Goal: Task Accomplishment & Management: Manage account settings

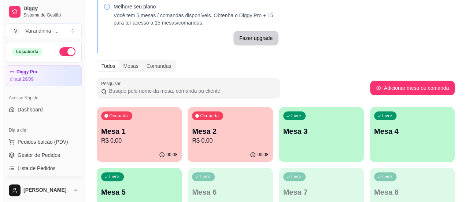
scroll to position [73, 0]
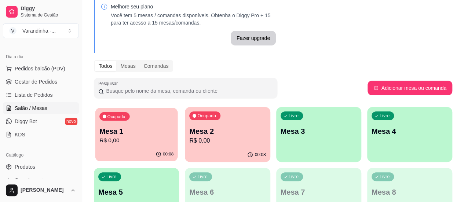
click at [131, 129] on p "Mesa 1" at bounding box center [136, 131] width 74 height 10
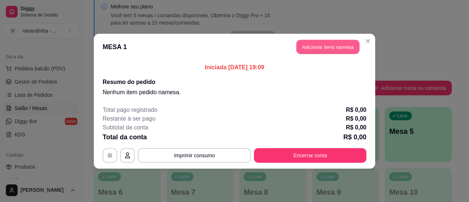
click at [335, 49] on button "Adicionar itens na mesa" at bounding box center [328, 47] width 63 height 14
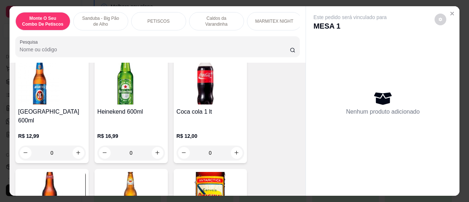
scroll to position [1570, 0]
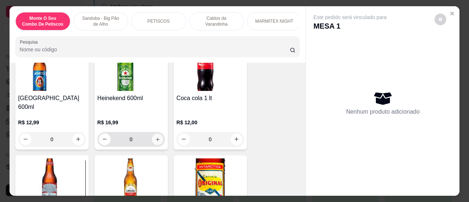
click at [158, 133] on button "increase-product-quantity" at bounding box center [157, 138] width 11 height 11
type input "1"
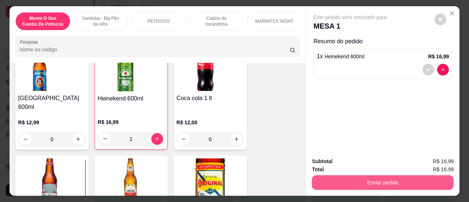
click at [379, 180] on button "Enviar pedido" at bounding box center [383, 182] width 142 height 15
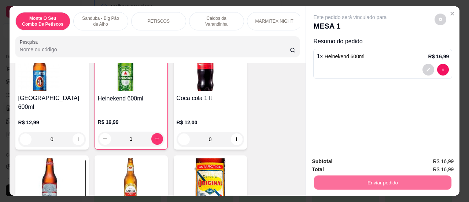
click at [432, 164] on button "Sim, quero registrar" at bounding box center [428, 162] width 55 height 14
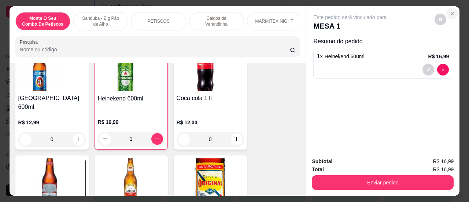
click at [452, 11] on icon "Close" at bounding box center [452, 14] width 6 height 6
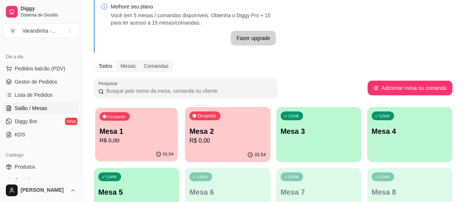
click at [117, 132] on p "Mesa 1" at bounding box center [136, 131] width 74 height 10
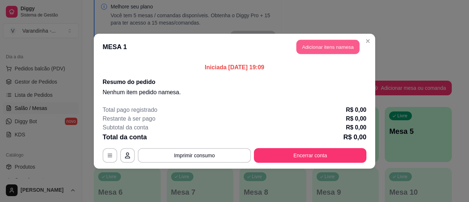
click at [328, 47] on button "Adicionar itens na mesa" at bounding box center [328, 47] width 63 height 14
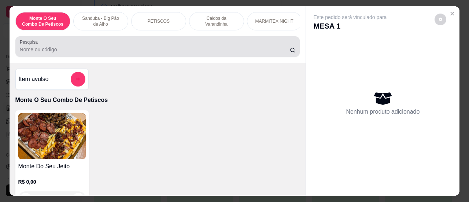
click at [109, 47] on div at bounding box center [158, 46] width 276 height 15
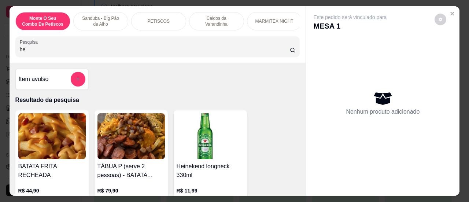
type input "he"
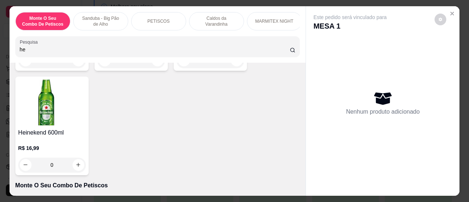
scroll to position [196, 0]
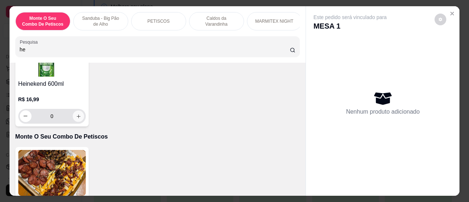
click at [76, 118] on icon "increase-product-quantity" at bounding box center [78, 115] width 5 height 5
type input "1"
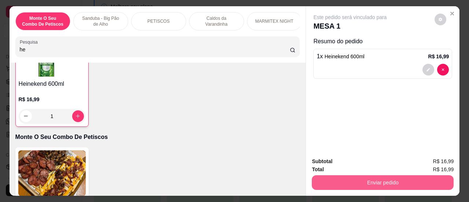
click at [379, 176] on button "Enviar pedido" at bounding box center [383, 182] width 142 height 15
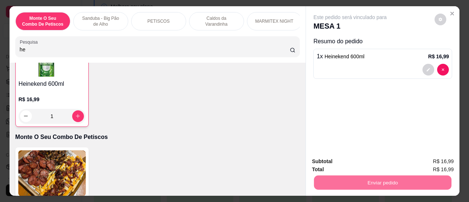
click at [422, 162] on button "Sim, quero registrar" at bounding box center [428, 162] width 55 height 14
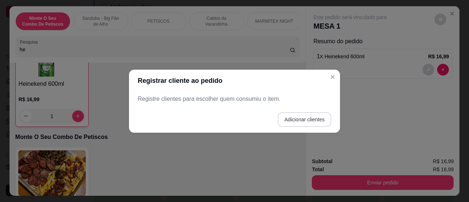
click at [307, 120] on button "Adicionar clientes" at bounding box center [305, 119] width 54 height 15
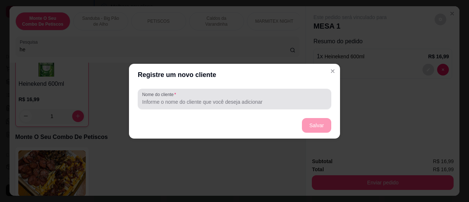
click at [284, 98] on input "Nome do cliente" at bounding box center [234, 101] width 185 height 7
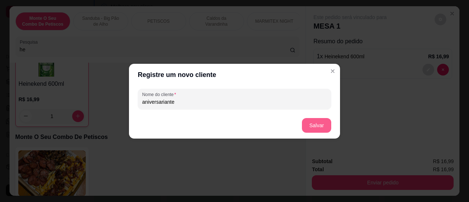
type input "aniversariante"
click at [315, 121] on button "Salvar" at bounding box center [316, 125] width 29 height 14
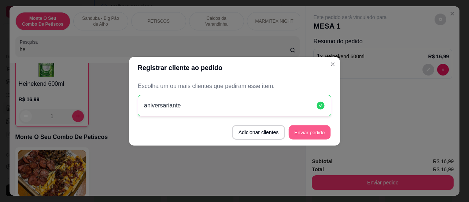
click at [301, 130] on button "Enviar pedido" at bounding box center [310, 132] width 42 height 14
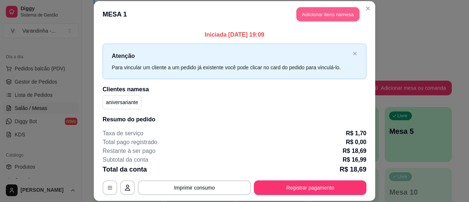
click at [312, 9] on button "Adicionar itens na mesa" at bounding box center [328, 14] width 63 height 14
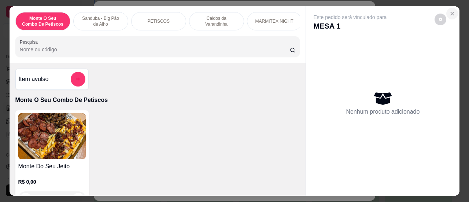
click at [453, 10] on button "Close" at bounding box center [453, 14] width 12 height 12
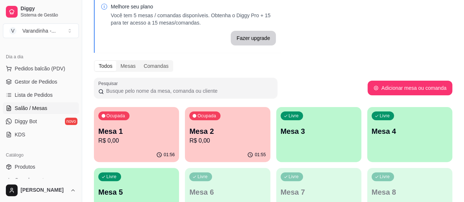
click at [112, 115] on p "Ocupada" at bounding box center [115, 116] width 19 height 6
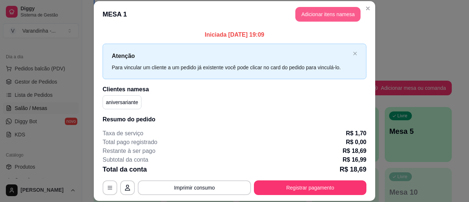
click at [336, 17] on button "Adicionar itens na mesa" at bounding box center [328, 14] width 65 height 15
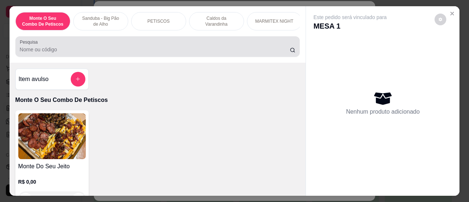
click at [173, 46] on div at bounding box center [158, 46] width 276 height 15
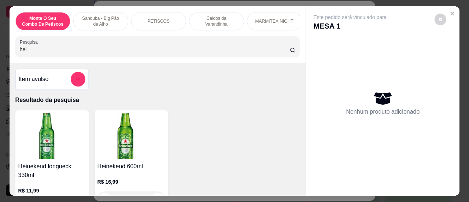
type input "hei"
click at [148, 141] on img at bounding box center [131, 136] width 67 height 46
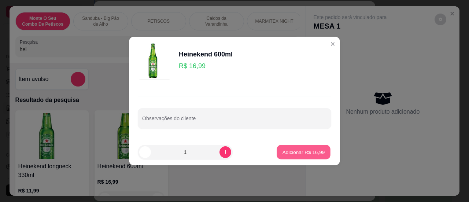
click at [286, 154] on p "Adicionar R$ 16,99" at bounding box center [304, 151] width 43 height 7
type input "1"
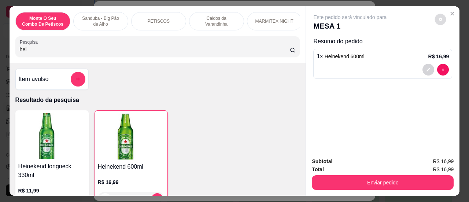
click at [439, 18] on icon "decrease-product-quantity" at bounding box center [440, 19] width 3 height 3
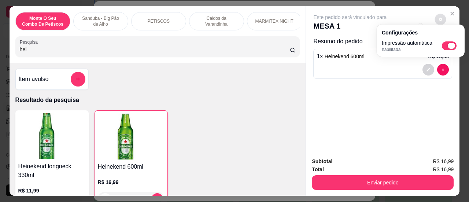
click at [450, 44] on span "Automatic updates" at bounding box center [451, 46] width 7 height 6
click at [447, 46] on input "Automatic updates" at bounding box center [444, 48] width 5 height 5
checkbox input "false"
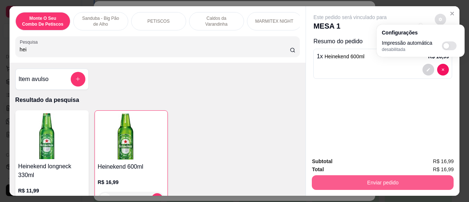
click at [371, 180] on button "Enviar pedido" at bounding box center [383, 182] width 142 height 15
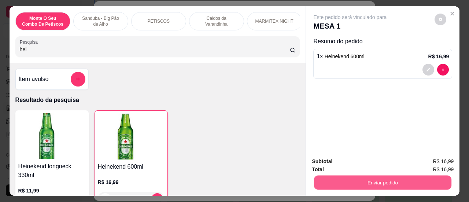
click at [371, 180] on button "Enviar pedido" at bounding box center [382, 183] width 137 height 14
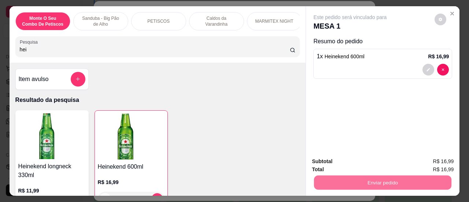
click at [419, 159] on button "Sim, quero registrar" at bounding box center [428, 162] width 53 height 14
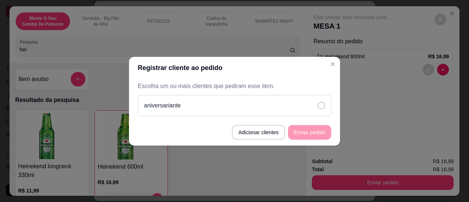
click at [319, 107] on icon at bounding box center [321, 105] width 7 height 7
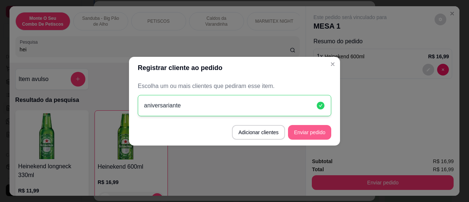
click at [296, 136] on button "Enviar pedido" at bounding box center [309, 132] width 43 height 15
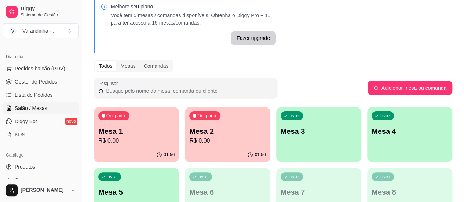
click at [100, 141] on p "R$ 0,00" at bounding box center [136, 140] width 76 height 9
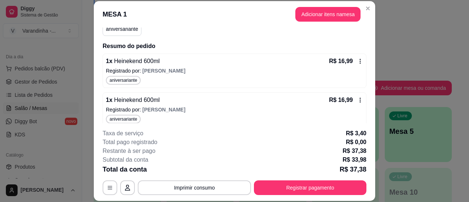
scroll to position [76, 0]
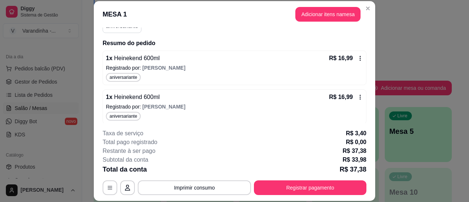
click at [357, 95] on icon at bounding box center [360, 97] width 6 height 6
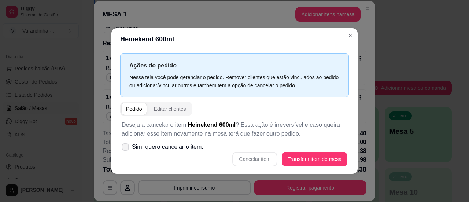
click at [182, 147] on span "Sim, quero cancelar o item." at bounding box center [167, 147] width 71 height 9
click at [126, 148] on input "Sim, quero cancelar o item." at bounding box center [123, 150] width 5 height 5
checkbox input "true"
click at [245, 156] on button "Cancelar item" at bounding box center [254, 159] width 45 height 15
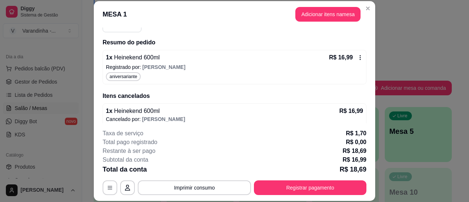
scroll to position [81, 0]
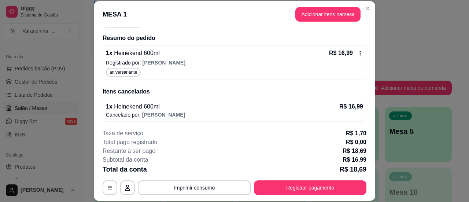
click at [340, 107] on p "R$ 16,99" at bounding box center [352, 106] width 24 height 9
click at [341, 105] on p "R$ 16,99" at bounding box center [352, 106] width 24 height 9
click at [327, 16] on button "Adicionar itens na mesa" at bounding box center [328, 14] width 63 height 14
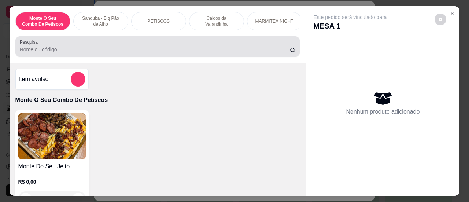
click at [216, 47] on div at bounding box center [158, 46] width 276 height 15
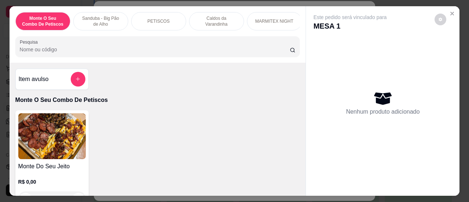
click at [155, 53] on input "Pesquisa" at bounding box center [155, 49] width 270 height 7
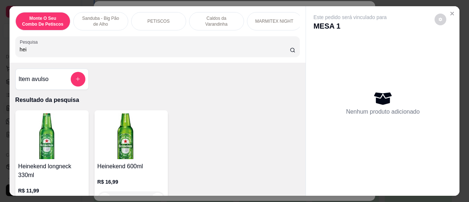
type input "hei"
click at [135, 165] on h4 "Heinekend 600ml" at bounding box center [131, 166] width 67 height 9
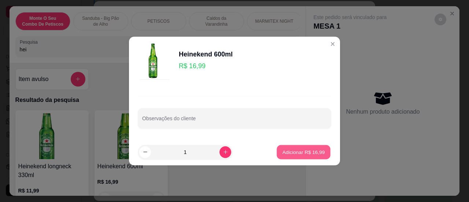
click at [297, 156] on button "Adicionar R$ 16,99" at bounding box center [304, 152] width 54 height 14
type input "1"
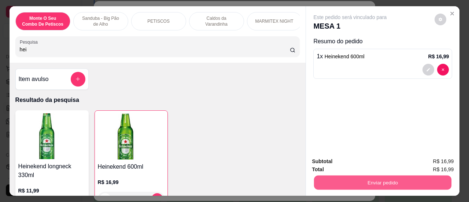
click at [348, 183] on button "Enviar pedido" at bounding box center [382, 183] width 137 height 14
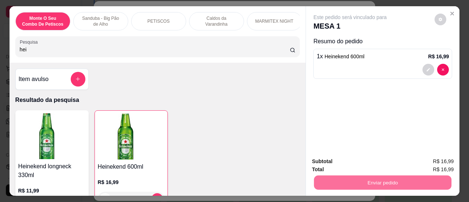
click at [430, 160] on button "Sim, quero registrar" at bounding box center [428, 162] width 53 height 14
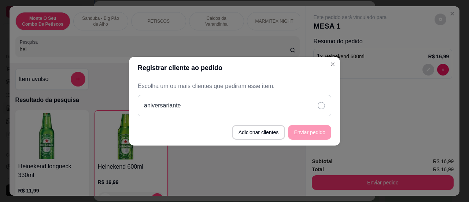
click at [325, 106] on div "aniversariante" at bounding box center [235, 105] width 194 height 21
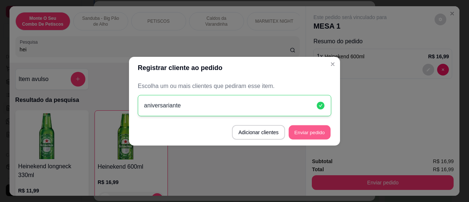
click at [302, 133] on button "Enviar pedido" at bounding box center [310, 132] width 42 height 14
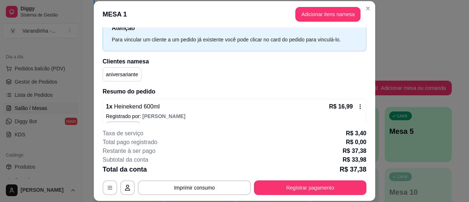
scroll to position [0, 0]
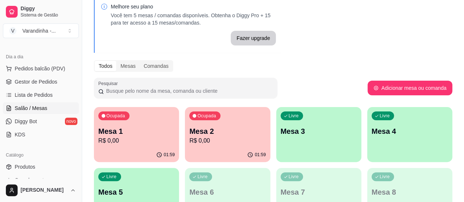
click at [111, 149] on div "01:59" at bounding box center [136, 155] width 85 height 14
click at [140, 148] on div "01:59" at bounding box center [136, 154] width 82 height 14
click at [185, 152] on div "01:59" at bounding box center [227, 155] width 85 height 14
click at [193, 113] on div "Ocupada" at bounding box center [205, 116] width 30 height 8
click at [136, 121] on div "Ocupada Mesa 1 R$ 33,98" at bounding box center [136, 128] width 82 height 40
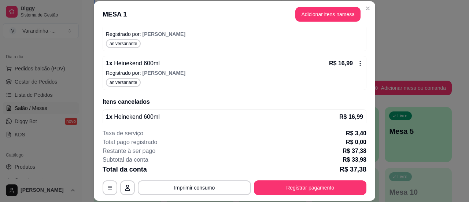
scroll to position [120, 0]
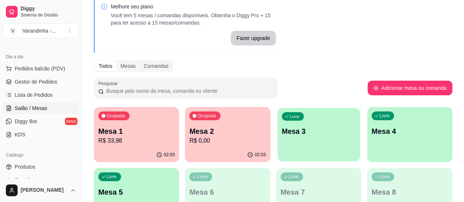
click at [277, 140] on div "Livre Mesa 3" at bounding box center [318, 130] width 82 height 45
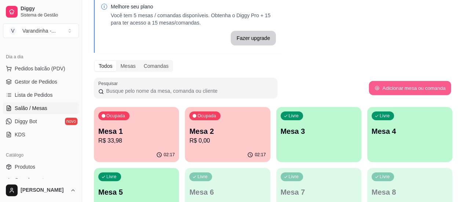
click at [407, 87] on button "Adicionar mesa ou comanda" at bounding box center [409, 88] width 82 height 14
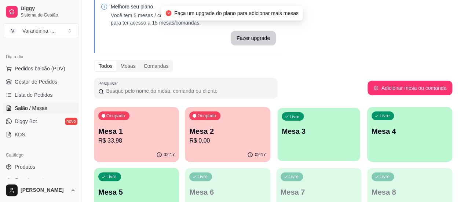
click at [282, 126] on p "Mesa 3" at bounding box center [319, 131] width 74 height 10
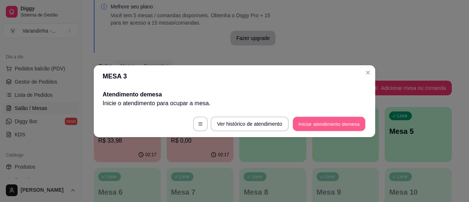
click at [329, 120] on button "Iniciar atendimento de mesa" at bounding box center [329, 124] width 73 height 14
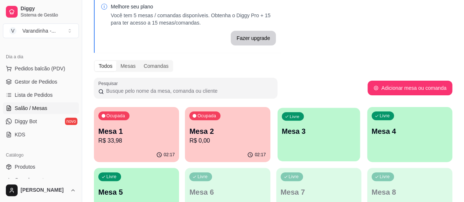
click at [282, 135] on p "Mesa 3" at bounding box center [319, 131] width 74 height 10
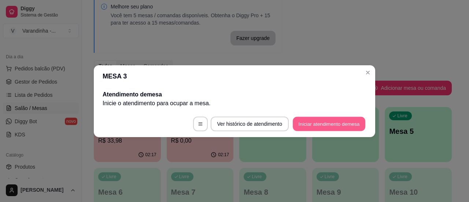
click at [304, 127] on button "Iniciar atendimento de mesa" at bounding box center [329, 124] width 73 height 14
click at [326, 126] on button "Iniciar atendimento de mesa" at bounding box center [329, 124] width 73 height 14
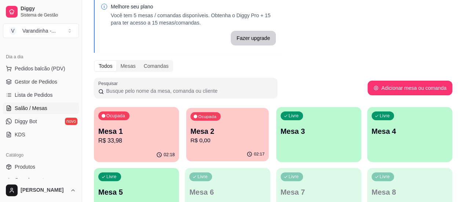
click at [205, 130] on p "Mesa 2" at bounding box center [227, 131] width 74 height 10
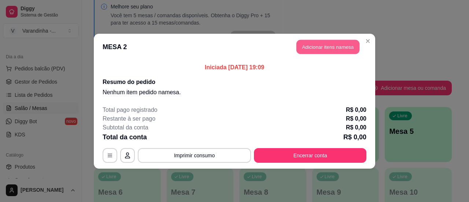
click at [330, 47] on button "Adicionar itens na mesa" at bounding box center [328, 47] width 63 height 14
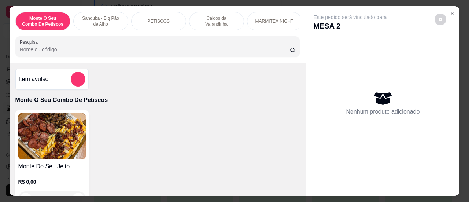
click at [226, 50] on input "Pesquisa" at bounding box center [155, 49] width 270 height 7
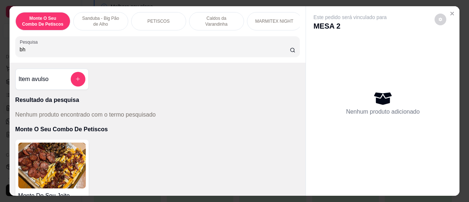
type input "b"
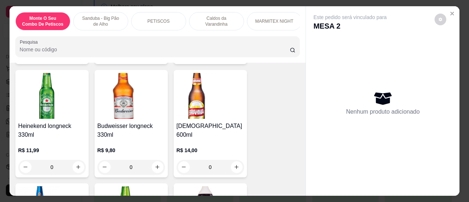
scroll to position [1420, 0]
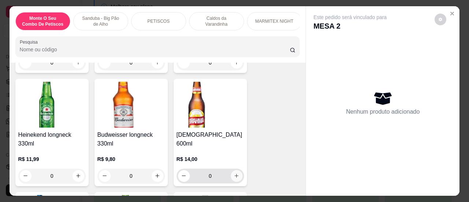
click at [234, 173] on icon "increase-product-quantity" at bounding box center [236, 175] width 5 height 5
type input "1"
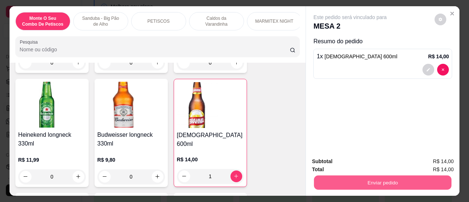
click at [386, 180] on button "Enviar pedido" at bounding box center [382, 183] width 137 height 14
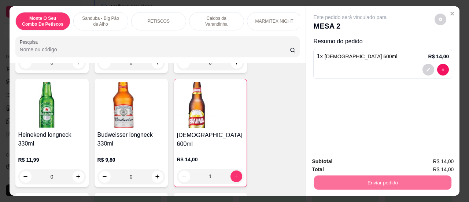
click at [423, 162] on button "Sim, quero registrar" at bounding box center [428, 162] width 55 height 14
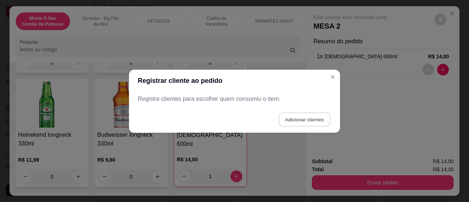
click at [312, 121] on button "Adicionar clientes" at bounding box center [305, 119] width 52 height 14
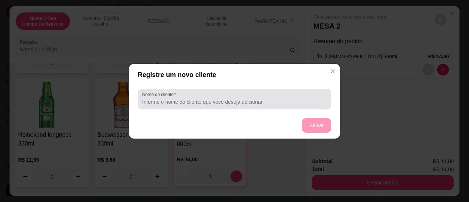
click at [258, 102] on input "Nome do cliente" at bounding box center [234, 101] width 185 height 7
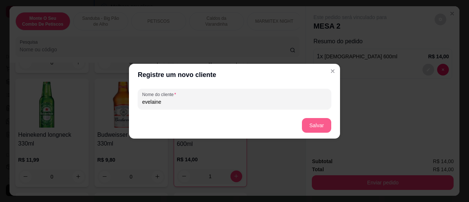
type input "evelaine"
click at [324, 126] on button "Salvar" at bounding box center [316, 125] width 29 height 14
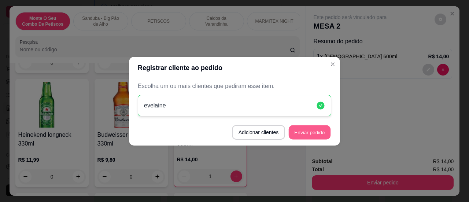
click at [306, 135] on button "Enviar pedido" at bounding box center [310, 132] width 42 height 14
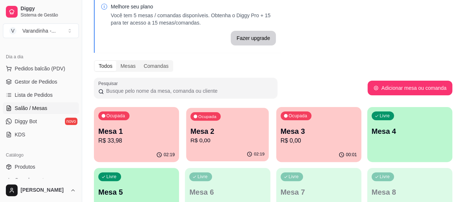
click at [222, 143] on p "R$ 0,00" at bounding box center [227, 140] width 74 height 8
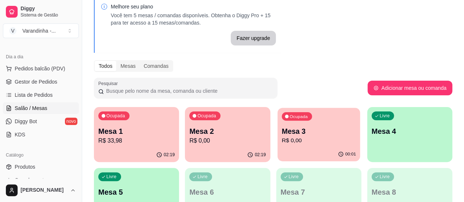
click at [277, 151] on div "00:01" at bounding box center [318, 154] width 82 height 14
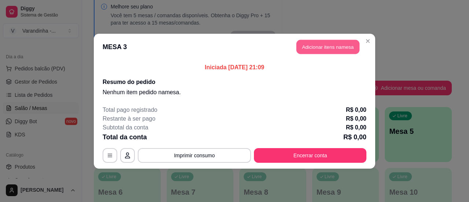
click at [337, 47] on button "Adicionar itens na mesa" at bounding box center [328, 47] width 63 height 14
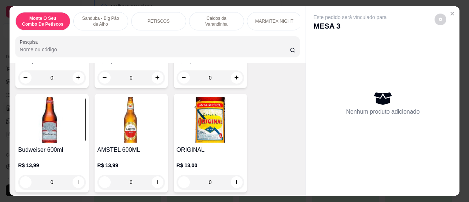
scroll to position [1637, 0]
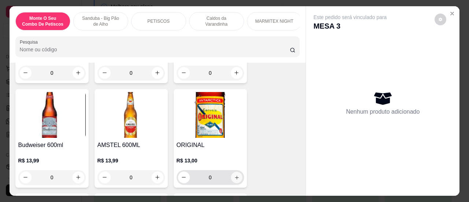
click at [235, 175] on icon "increase-product-quantity" at bounding box center [236, 177] width 5 height 5
type input "1"
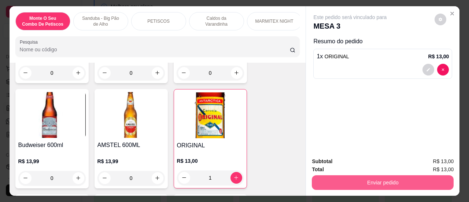
click at [346, 182] on button "Enviar pedido" at bounding box center [383, 182] width 142 height 15
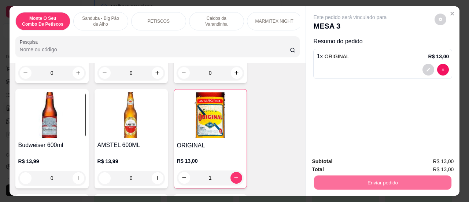
click at [422, 157] on button "Sim, quero registrar" at bounding box center [428, 162] width 55 height 14
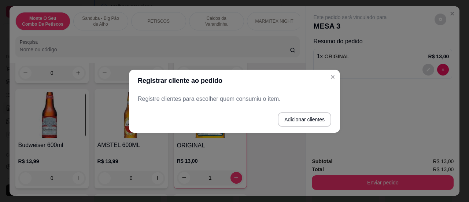
click at [299, 128] on footer "Adicionar clientes" at bounding box center [234, 119] width 211 height 26
click at [299, 118] on button "Adicionar clientes" at bounding box center [305, 119] width 52 height 14
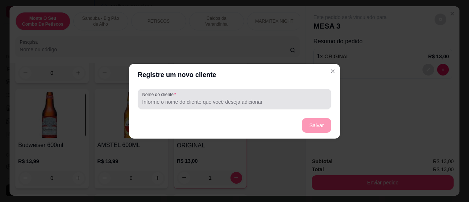
click at [257, 104] on input "Nome do cliente" at bounding box center [234, 101] width 185 height 7
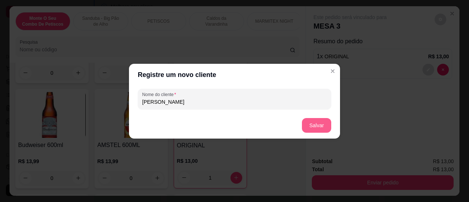
type input "[PERSON_NAME]"
click at [316, 123] on button "Salvar" at bounding box center [316, 125] width 29 height 14
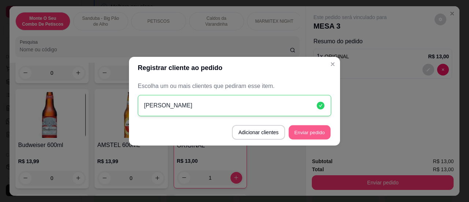
click at [315, 133] on button "Enviar pedido" at bounding box center [310, 132] width 42 height 14
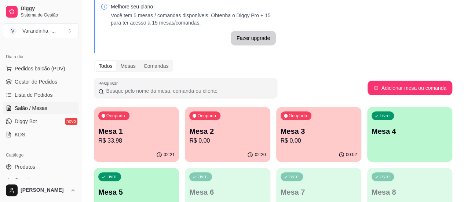
click at [280, 139] on p "R$ 0,00" at bounding box center [318, 140] width 76 height 9
click at [192, 146] on div "Ocupada Mesa 2 R$ 0,00" at bounding box center [227, 128] width 82 height 40
click at [130, 148] on div "02:21" at bounding box center [136, 154] width 82 height 14
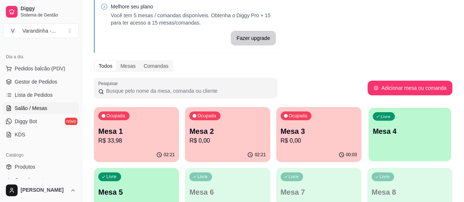
click at [368, 139] on div "Livre Mesa 4" at bounding box center [409, 130] width 82 height 45
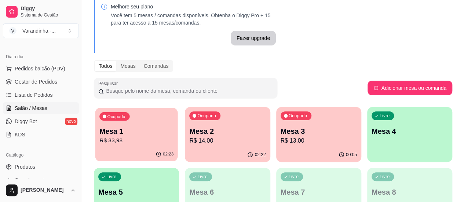
click at [119, 142] on p "R$ 33,98" at bounding box center [136, 140] width 74 height 8
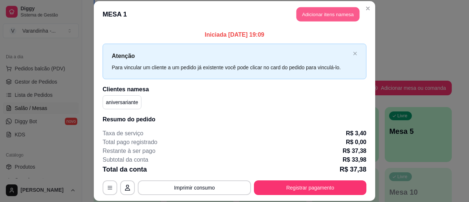
click at [329, 11] on button "Adicionar itens na mesa" at bounding box center [328, 14] width 63 height 14
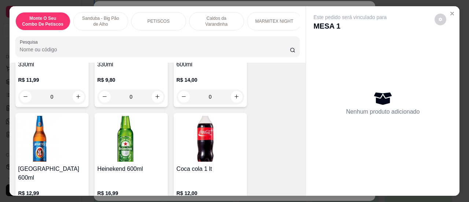
scroll to position [1513, 0]
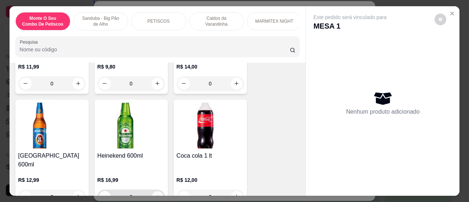
click at [156, 194] on icon "increase-product-quantity" at bounding box center [157, 196] width 5 height 5
type input "1"
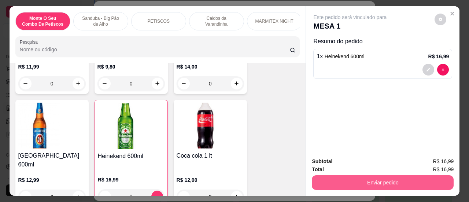
click at [324, 178] on button "Enviar pedido" at bounding box center [383, 182] width 142 height 15
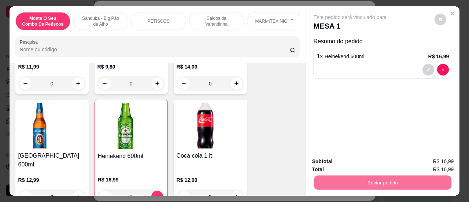
click at [420, 159] on button "Sim, quero registrar" at bounding box center [428, 162] width 55 height 14
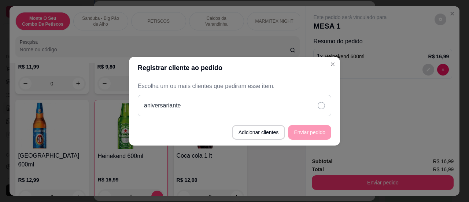
click at [319, 101] on div "aniversariante" at bounding box center [235, 105] width 194 height 21
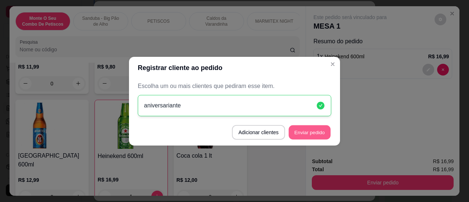
click at [306, 136] on button "Enviar pedido" at bounding box center [310, 132] width 42 height 14
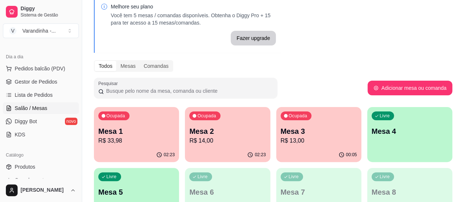
click at [371, 131] on p "Mesa 4" at bounding box center [409, 131] width 76 height 10
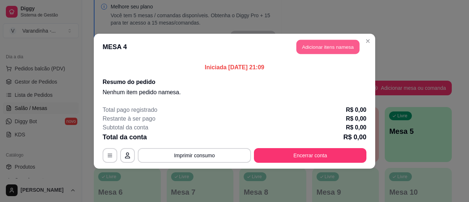
click at [347, 45] on button "Adicionar itens na mesa" at bounding box center [328, 47] width 63 height 14
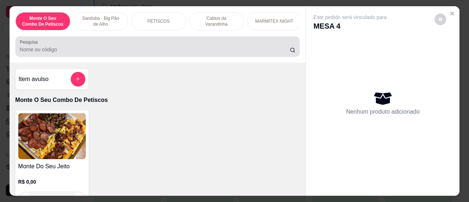
click at [213, 47] on div at bounding box center [158, 46] width 276 height 15
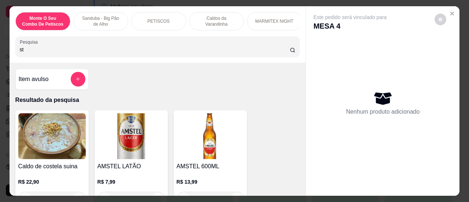
type input "s"
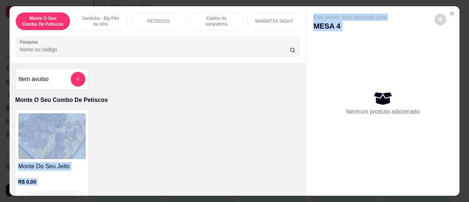
drag, startPoint x: 303, startPoint y: 77, endPoint x: 301, endPoint y: 100, distance: 23.2
click at [301, 100] on div "Monte O Seu Combo De Petiscos Sanduba - Big Pão de Alho PETISCOS Caldos da Vara…" at bounding box center [235, 101] width 451 height 190
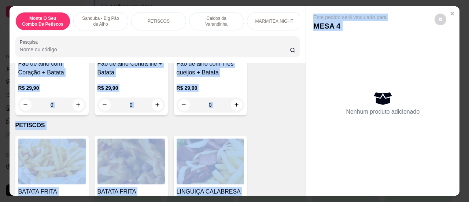
scroll to position [379, 0]
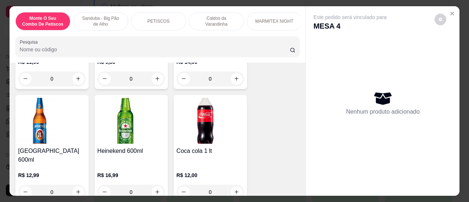
scroll to position [1522, 0]
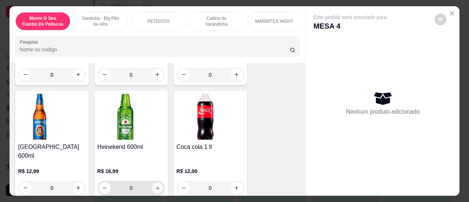
click at [155, 185] on icon "increase-product-quantity" at bounding box center [157, 187] width 5 height 5
type input "1"
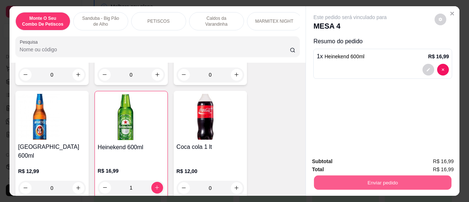
click at [326, 176] on button "Enviar pedido" at bounding box center [382, 183] width 137 height 14
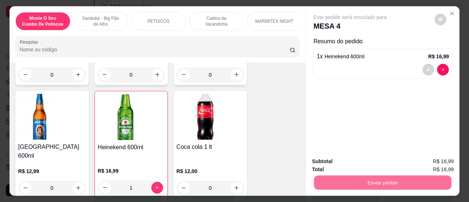
click at [431, 161] on button "Sim, quero registrar" at bounding box center [428, 162] width 53 height 14
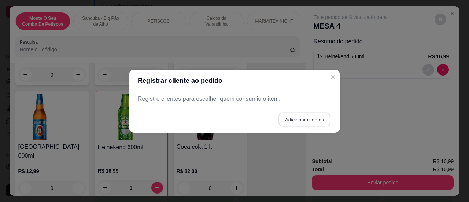
click at [318, 121] on button "Adicionar clientes" at bounding box center [305, 119] width 52 height 14
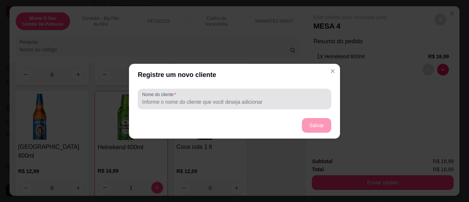
click at [257, 95] on div at bounding box center [234, 99] width 185 height 15
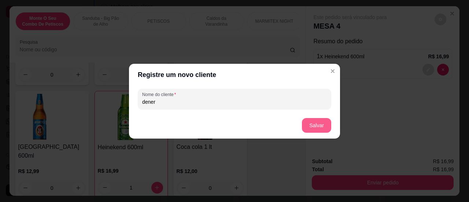
type input "dener"
click at [314, 124] on button "Salvar" at bounding box center [316, 125] width 29 height 14
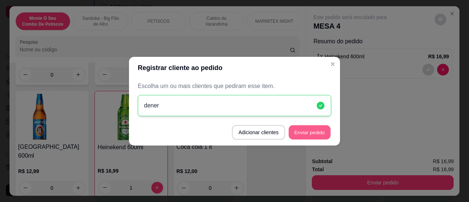
click at [314, 135] on button "Enviar pedido" at bounding box center [310, 132] width 42 height 14
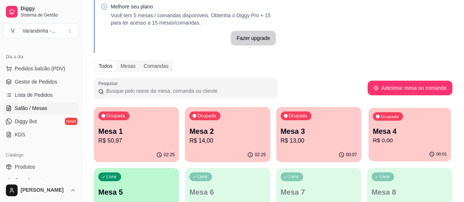
click at [373, 136] on p "Mesa 4" at bounding box center [410, 131] width 74 height 10
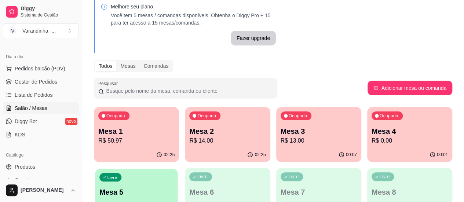
click at [173, 187] on p "Mesa 5" at bounding box center [136, 192] width 74 height 10
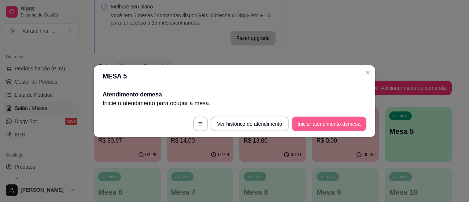
click at [324, 125] on button "Iniciar atendimento de mesa" at bounding box center [329, 124] width 75 height 15
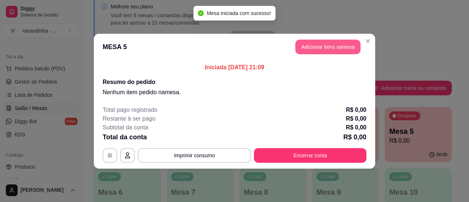
click at [319, 43] on button "Adicionar itens na mesa" at bounding box center [328, 47] width 65 height 15
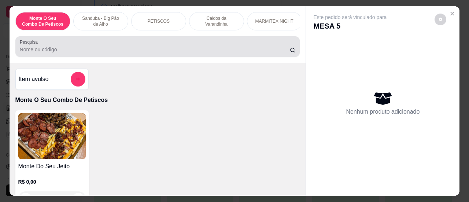
click at [207, 47] on div at bounding box center [158, 46] width 276 height 15
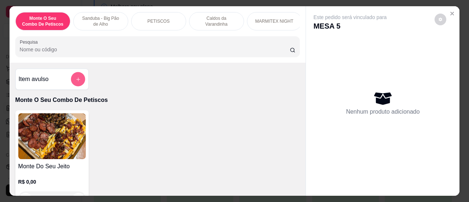
click at [71, 79] on button "add-separate-item" at bounding box center [78, 79] width 14 height 14
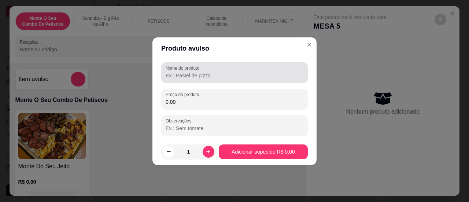
click at [202, 80] on div "Nome do produto" at bounding box center [234, 72] width 147 height 21
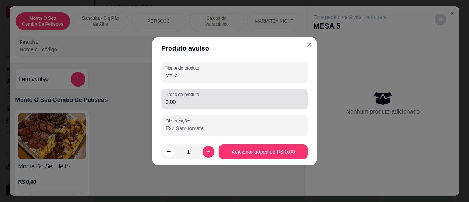
type input "stella"
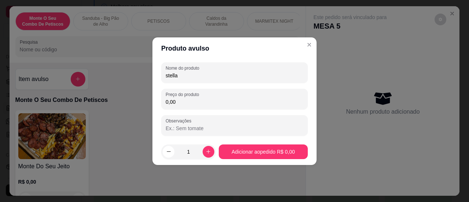
click at [199, 103] on input "0,00" at bounding box center [235, 101] width 138 height 7
click at [275, 102] on input "0,00" at bounding box center [235, 101] width 138 height 7
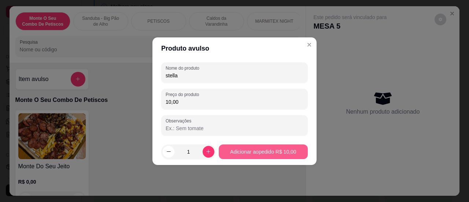
type input "10,00"
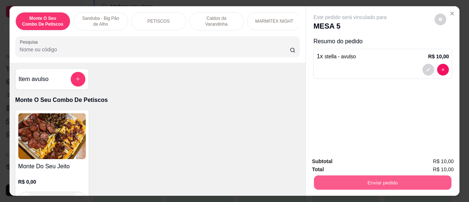
click at [355, 181] on button "Enviar pedido" at bounding box center [382, 183] width 137 height 14
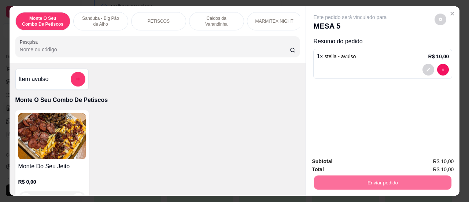
click at [422, 156] on button "Sim, quero registrar" at bounding box center [428, 162] width 53 height 14
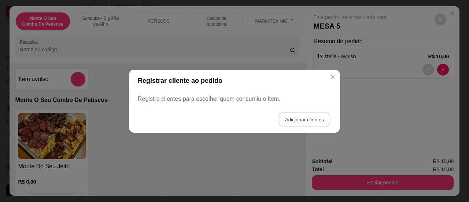
click at [308, 112] on footer "Adicionar clientes" at bounding box center [234, 119] width 211 height 26
click at [296, 117] on button "Adicionar clientes" at bounding box center [305, 119] width 52 height 14
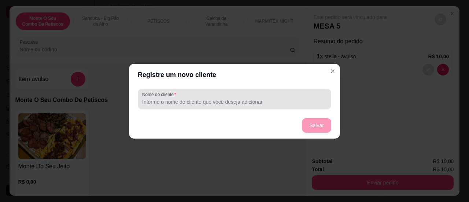
click at [234, 93] on div at bounding box center [234, 99] width 185 height 15
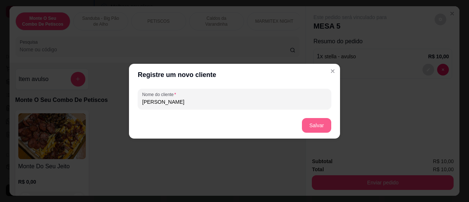
type input "[PERSON_NAME]"
click at [322, 123] on button "Salvar" at bounding box center [316, 125] width 29 height 14
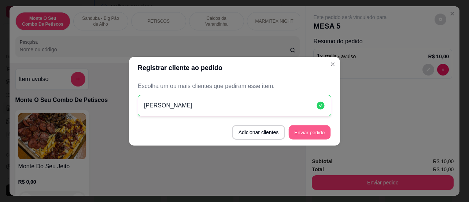
click at [309, 133] on button "Enviar pedido" at bounding box center [310, 132] width 42 height 14
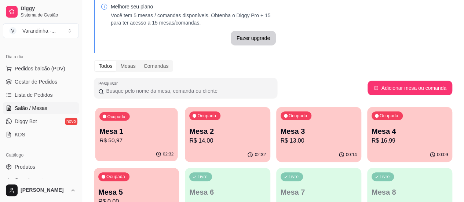
click at [128, 147] on div "Ocupada Mesa 1 R$ 50,97" at bounding box center [136, 128] width 82 height 40
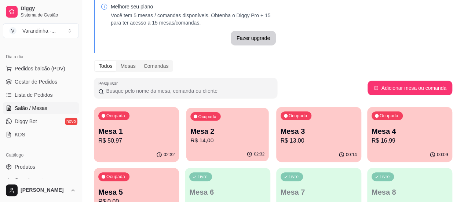
click at [209, 149] on div "02:32" at bounding box center [227, 154] width 82 height 14
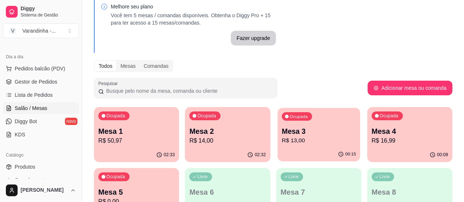
click at [277, 149] on div "00:15" at bounding box center [318, 154] width 82 height 14
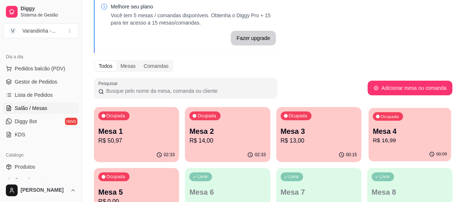
click at [373, 136] on p "Mesa 4" at bounding box center [410, 131] width 74 height 10
click at [134, 116] on div "Ocupada Mesa 1 R$ 50,97" at bounding box center [136, 127] width 85 height 41
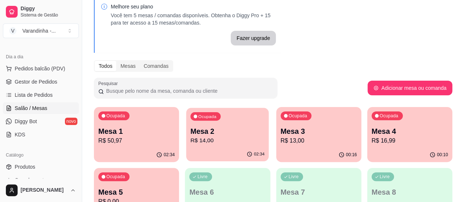
click at [210, 132] on p "Mesa 2" at bounding box center [227, 131] width 74 height 10
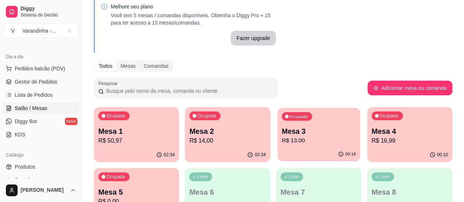
click at [282, 142] on p "R$ 13,00" at bounding box center [319, 140] width 74 height 8
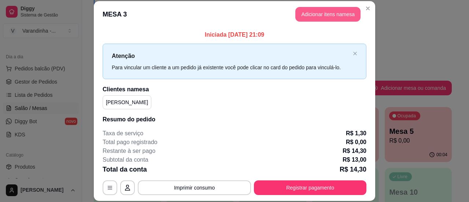
click at [310, 10] on button "Adicionar itens na mesa" at bounding box center [328, 14] width 65 height 15
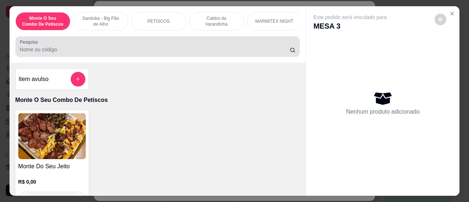
click at [227, 48] on div at bounding box center [158, 46] width 276 height 15
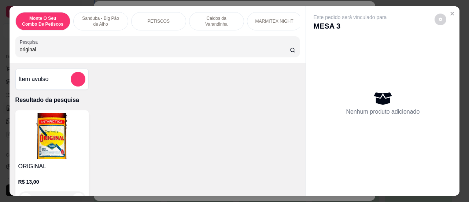
type input "original"
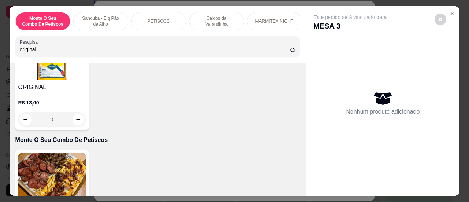
scroll to position [89, 0]
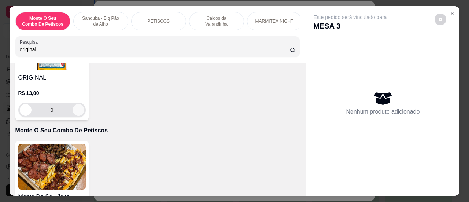
click at [80, 114] on button "increase-product-quantity" at bounding box center [79, 110] width 12 height 12
type input "1"
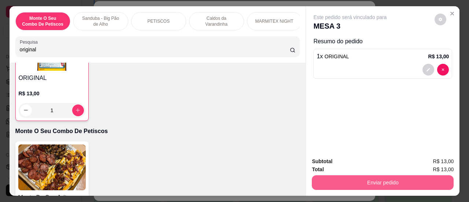
click at [334, 181] on button "Enviar pedido" at bounding box center [383, 182] width 142 height 15
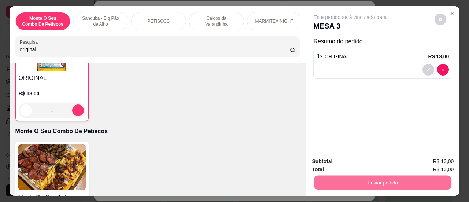
click at [421, 161] on button "Sim, quero registrar" at bounding box center [428, 162] width 55 height 14
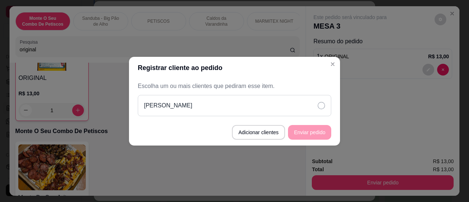
click at [321, 107] on icon at bounding box center [321, 105] width 7 height 7
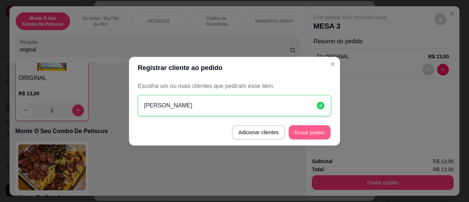
click at [313, 129] on button "Enviar pedido" at bounding box center [310, 132] width 42 height 14
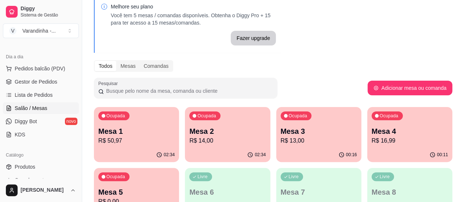
click at [283, 138] on p "R$ 13,00" at bounding box center [318, 140] width 76 height 9
click at [371, 138] on p "R$ 16,99" at bounding box center [409, 140] width 76 height 9
click at [175, 197] on p "R$ 0,00" at bounding box center [136, 201] width 76 height 9
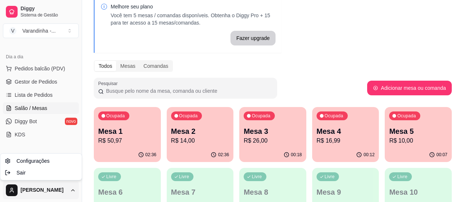
click at [70, 165] on html "Diggy Sistema de Gestão V [GEOGRAPHIC_DATA] - ... Loja aberta Diggy Pro até 26/…" at bounding box center [234, 64] width 469 height 202
click at [63, 165] on html "Diggy Sistema de Gestão V [GEOGRAPHIC_DATA] - ... Loja aberta Diggy Pro até 26/…" at bounding box center [234, 64] width 469 height 202
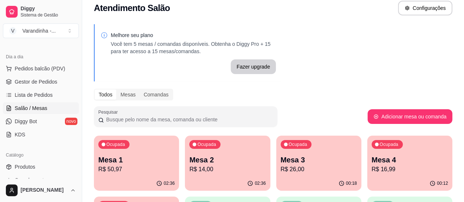
scroll to position [0, 0]
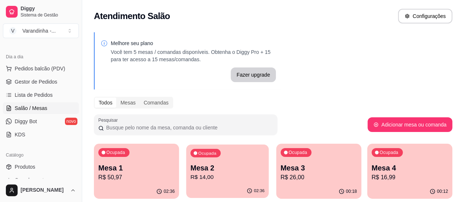
click at [202, 168] on p "Mesa 2" at bounding box center [227, 168] width 74 height 10
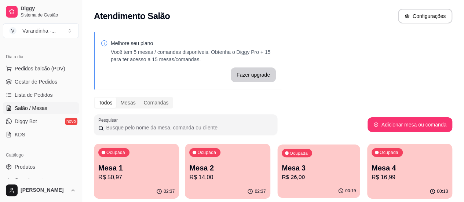
click at [282, 163] on p "Mesa 3" at bounding box center [319, 168] width 74 height 10
click at [371, 172] on p "Mesa 4" at bounding box center [409, 168] width 76 height 10
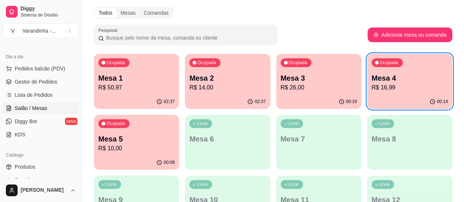
scroll to position [103, 0]
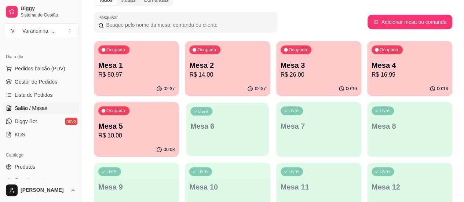
click at [186, 144] on div "Livre Mesa 6" at bounding box center [227, 125] width 82 height 45
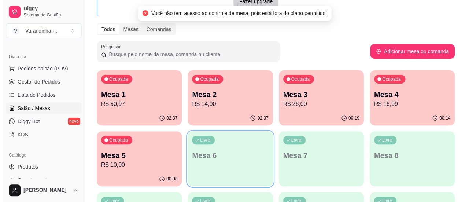
scroll to position [73, 0]
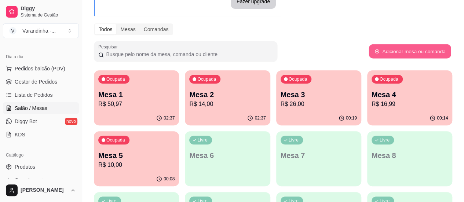
click at [412, 56] on button "Adicionar mesa ou comanda" at bounding box center [409, 51] width 82 height 14
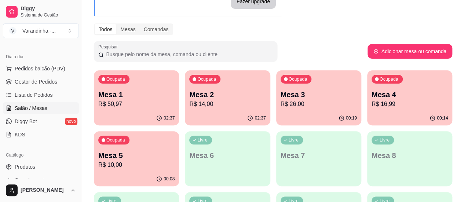
click at [280, 103] on p "R$ 26,00" at bounding box center [318, 104] width 76 height 9
click at [196, 106] on p "R$ 14,00" at bounding box center [227, 104] width 76 height 9
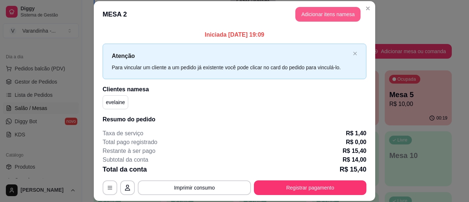
click at [311, 11] on button "Adicionar itens na mesa" at bounding box center [328, 14] width 65 height 15
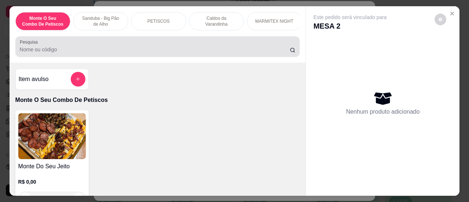
click input "Pesquisa"
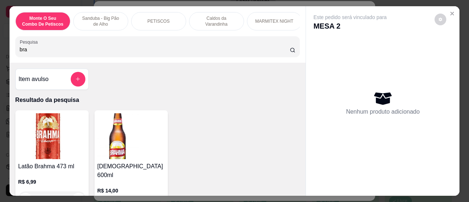
type input "bra"
click div "Latão Brahma 473 ml R$ 6,99 0 Brahma 600ml R$ 14,00 0"
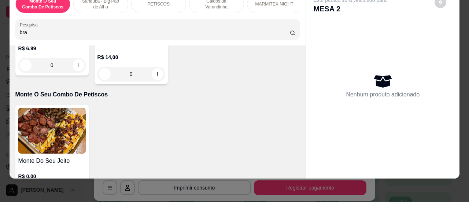
scroll to position [102, 0]
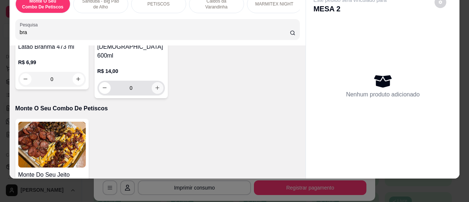
click button "increase-product-quantity"
type input "1"
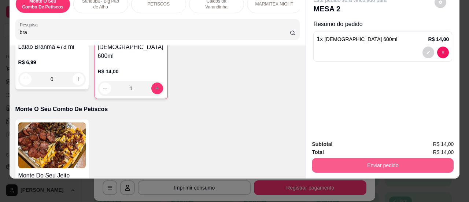
click button "Enviar pedido"
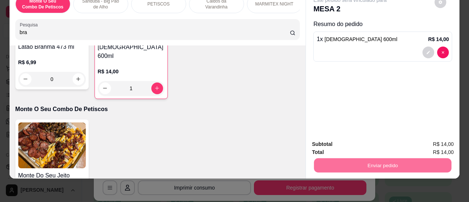
click button "Sim, quero registrar"
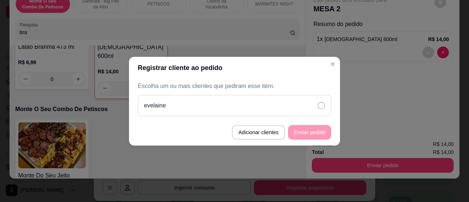
click icon
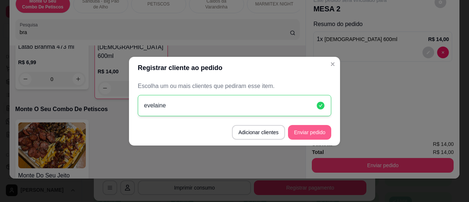
click button "Enviar pedido"
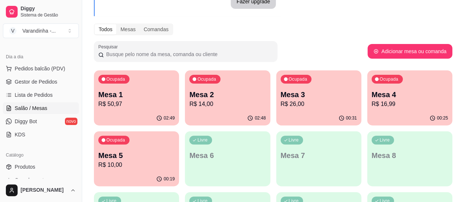
click p "Mesa 1"
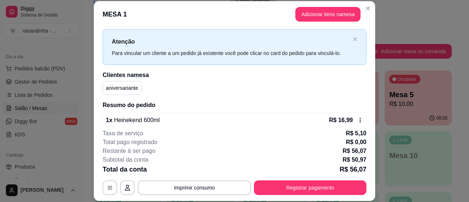
scroll to position [0, 0]
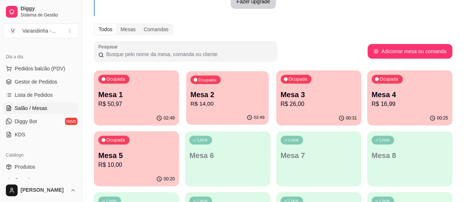
click p "Mesa 2"
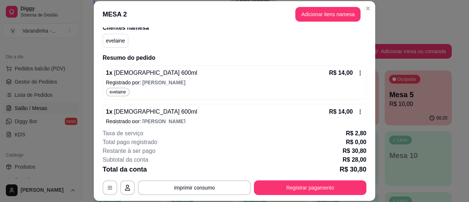
scroll to position [78, 0]
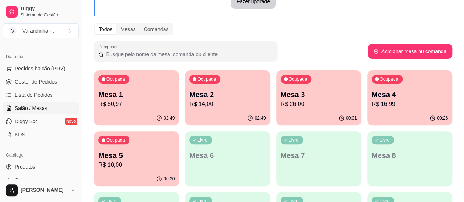
click p "Mesa 3"
click div "Ocupada Mesa 4 R$ 16,99"
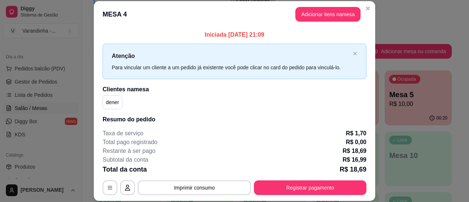
scroll to position [40, 0]
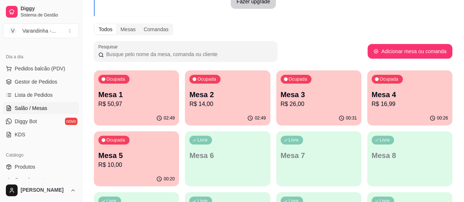
click p "R$ 50,97"
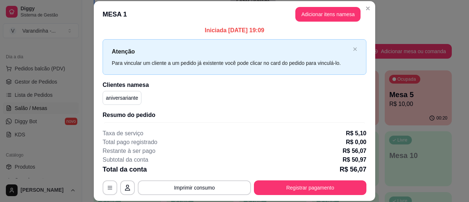
scroll to position [0, 0]
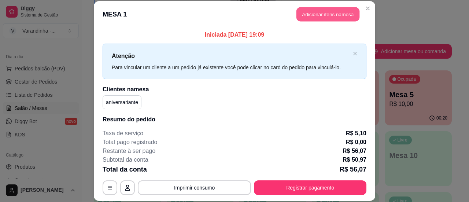
click button "Adicionar itens na mesa"
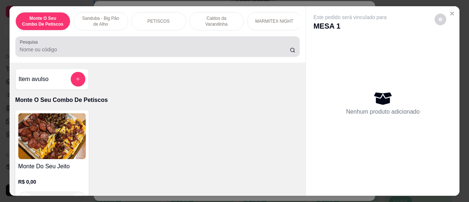
click input "Pesquisa"
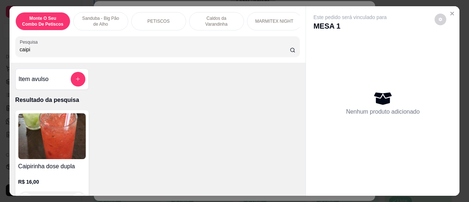
type input "caipi"
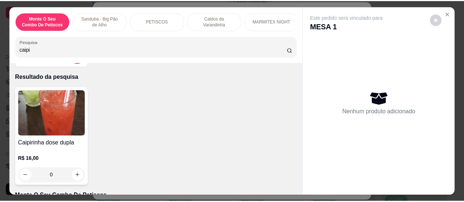
scroll to position [37, 0]
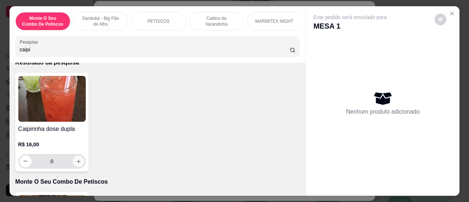
click icon "increase-product-quantity"
type input "1"
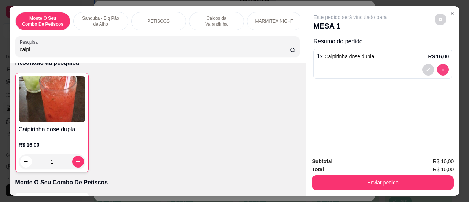
type input "0"
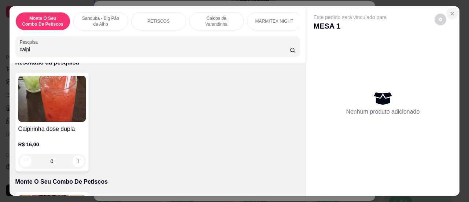
click icon "Close"
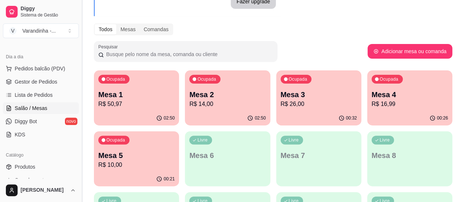
click button "Toggle Sidebar"
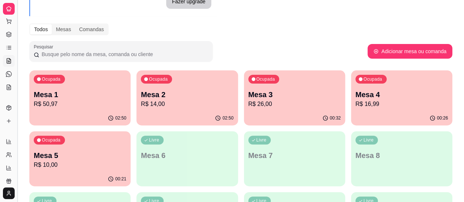
click button "Toggle Sidebar"
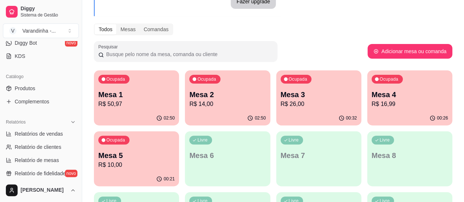
scroll to position [165, 0]
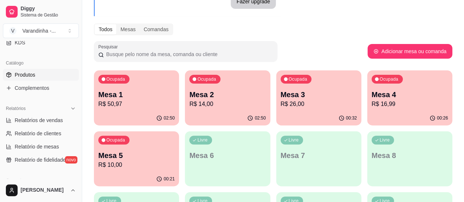
click link "Produtos"
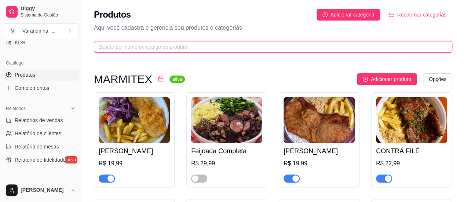
click input "text"
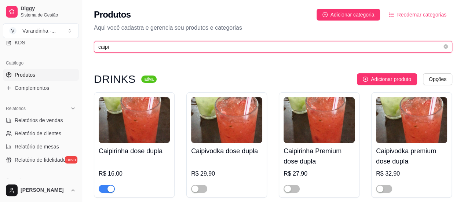
type input "caipi"
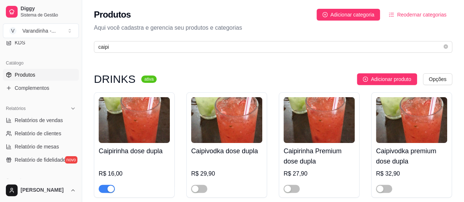
click h4 "Caipirinha dose dupla"
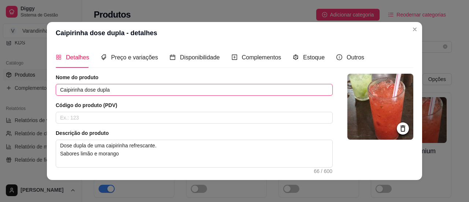
drag, startPoint x: 119, startPoint y: 88, endPoint x: 81, endPoint y: 86, distance: 37.8
click input "Caipirinha dose dupla"
type input "Caipirinha"
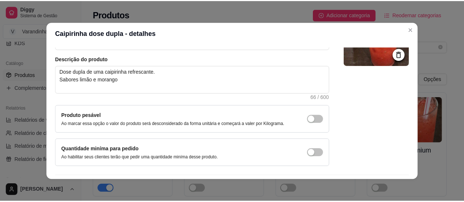
scroll to position [95, 0]
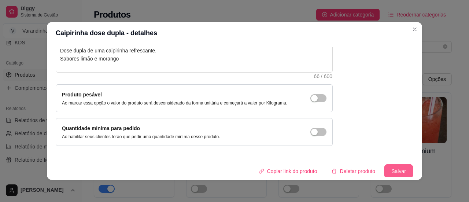
click button "Salvar"
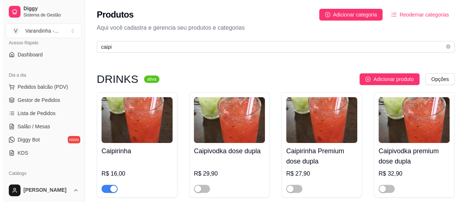
scroll to position [51, 0]
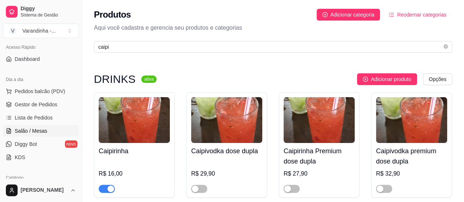
click span "Salão / Mesas"
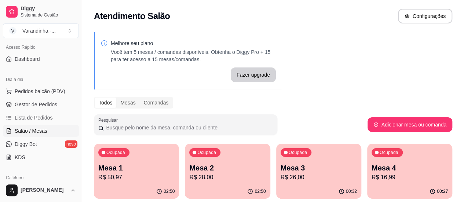
click p "R$ 50,97"
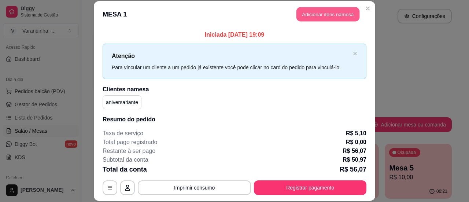
click button "Adicionar itens na mesa"
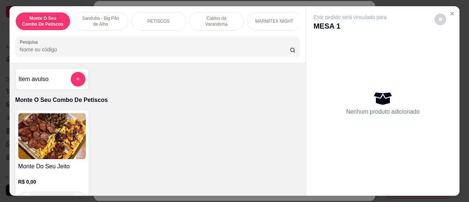
click input "Pesquisa"
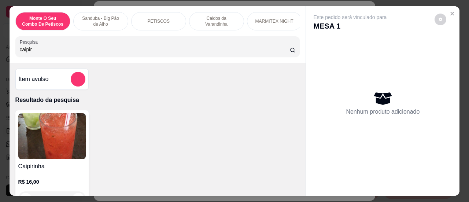
type input "caipir"
click div "Item avulso Resultado da pesquisa Caipirinha R$ 16,00 0 Monte O Seu Combo De Pe…"
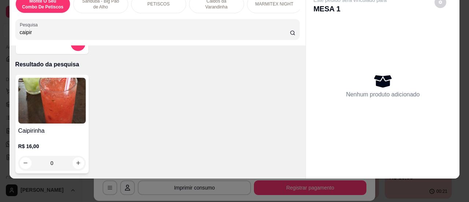
scroll to position [32, 0]
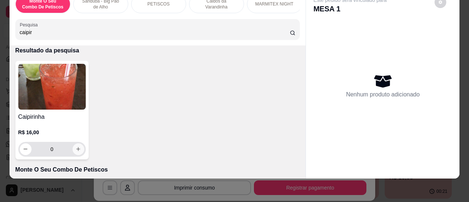
click button "increase-product-quantity"
type input "1"
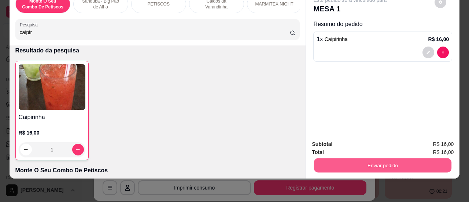
click button "Enviar pedido"
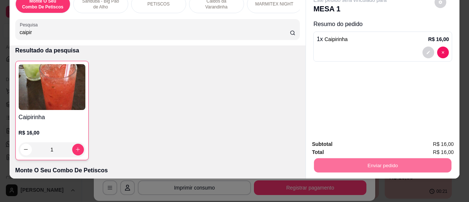
click button "Sim, quero registrar"
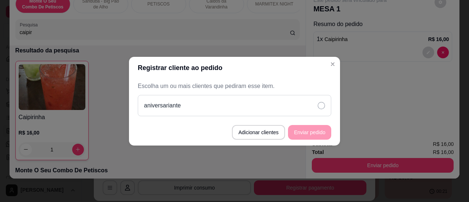
click div "aniversariante"
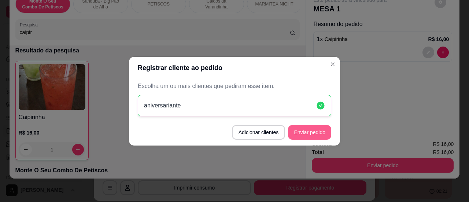
click button "Enviar pedido"
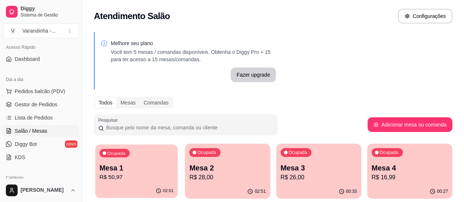
click div "Ocupada Mesa 1 R$ 50,97"
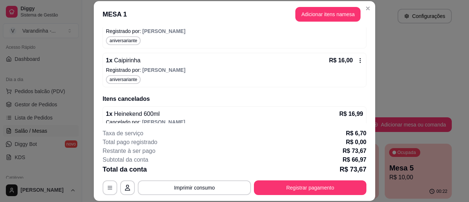
scroll to position [197, 0]
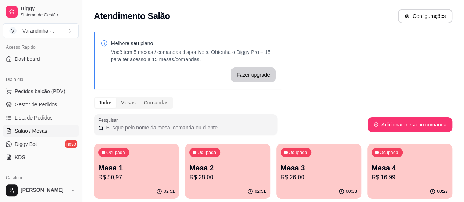
click p "Mesa 3"
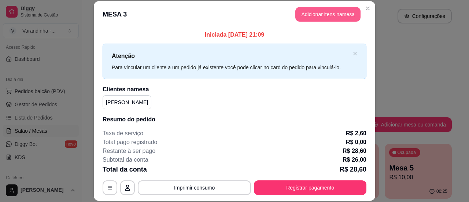
click button "Adicionar itens na mesa"
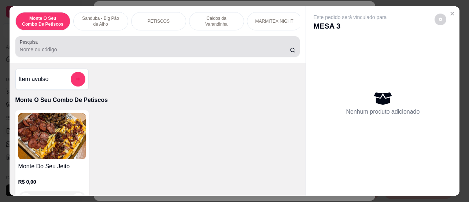
click input "Pesquisa"
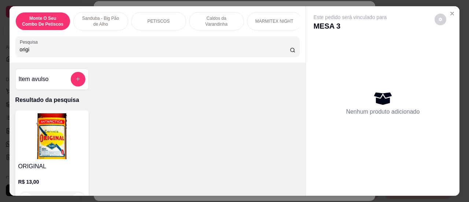
type input "origi"
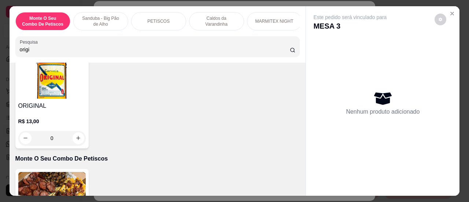
scroll to position [88, 0]
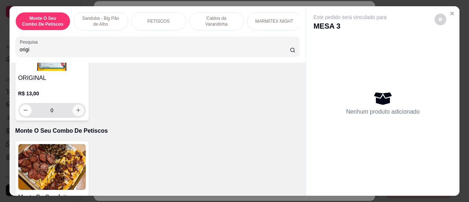
click icon "increase-product-quantity"
type input "1"
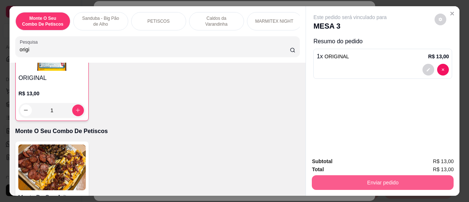
click button "Enviar pedido"
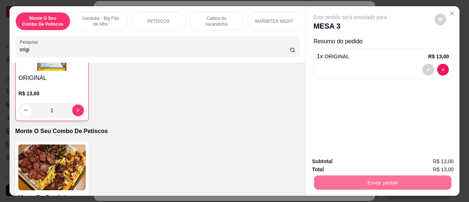
click button "Sim, quero registrar"
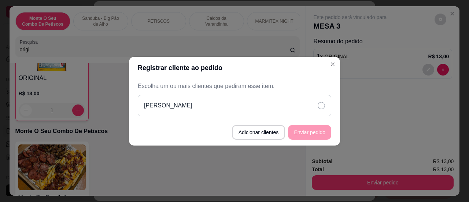
click icon
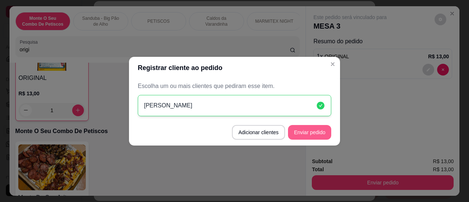
click button "Enviar pedido"
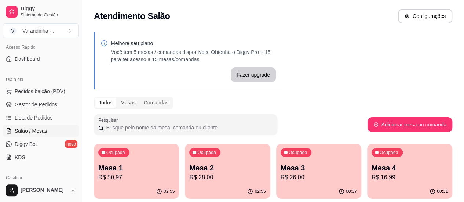
click p "Mesa 2"
click div "Ocupada Mesa 1 R$ 50,97"
click p "Mesa 1"
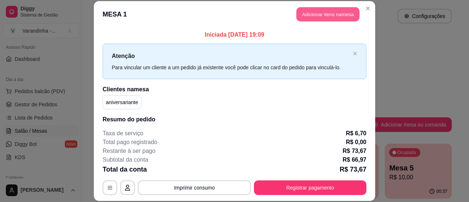
click button "Adicionar itens na mesa"
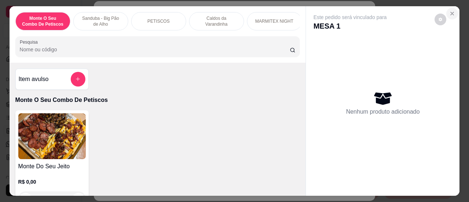
click button "Close"
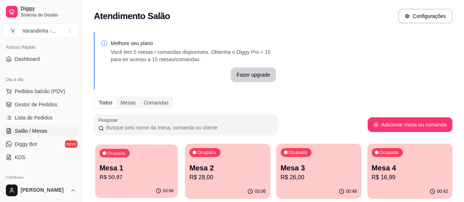
click p "Mesa 1"
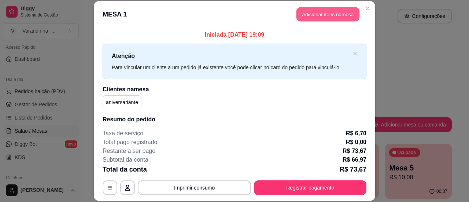
click button "Adicionar itens na mesa"
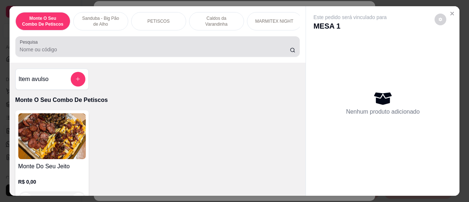
click div
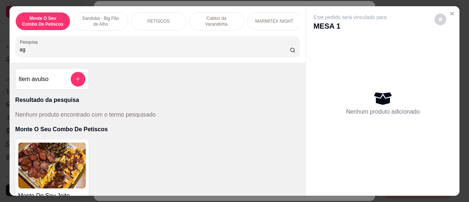
type input "a"
type input "."
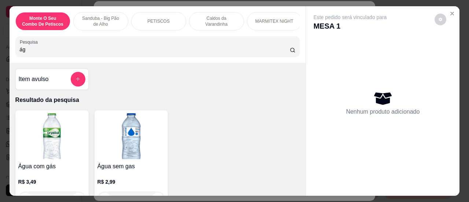
type input "ág"
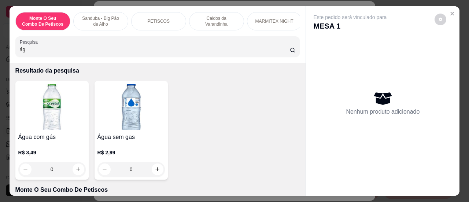
scroll to position [44, 0]
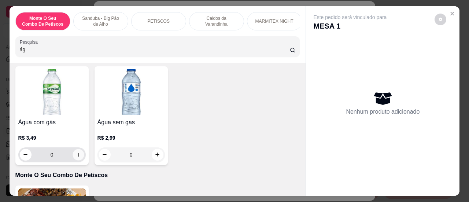
click icon "increase-product-quantity"
type input "1"
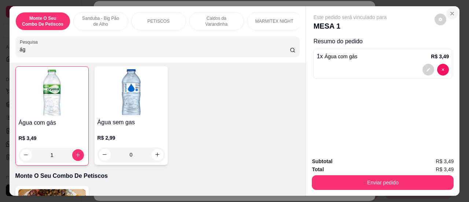
click button "Close"
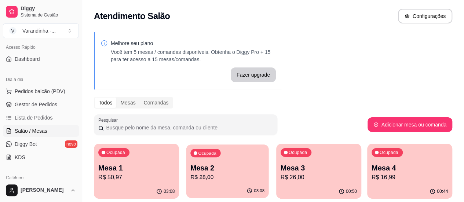
click p "R$ 28,00"
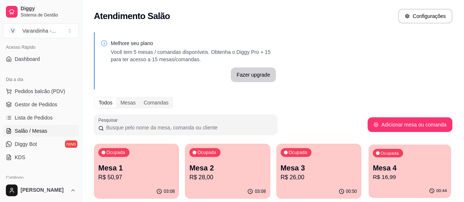
click p "Mesa 4"
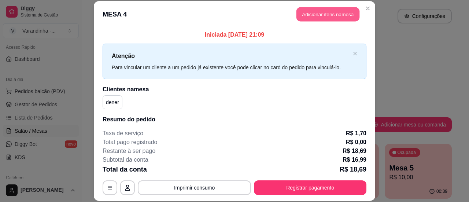
click button "Adicionar itens na mesa"
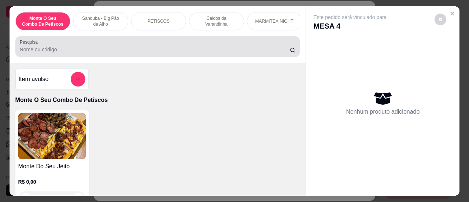
click input "Pesquisa"
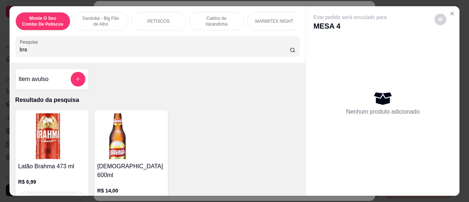
type input "bra"
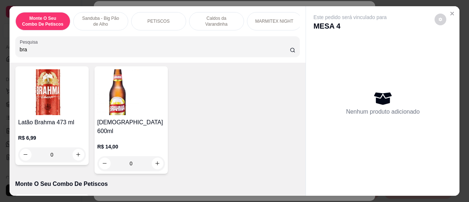
scroll to position [59, 0]
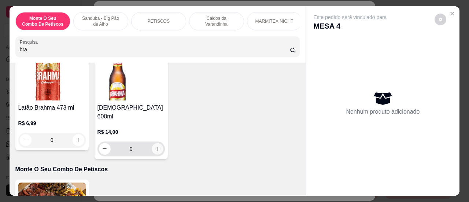
click button "increase-product-quantity"
type input "1"
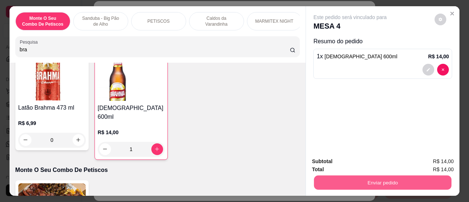
click button "Enviar pedido"
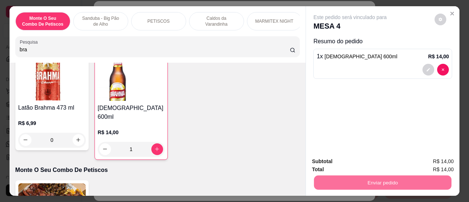
click button "Sim, quero registrar"
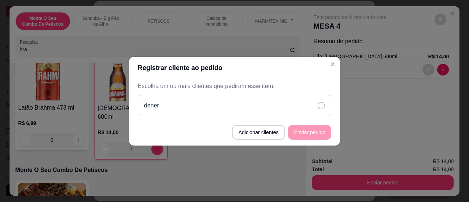
click div "dener"
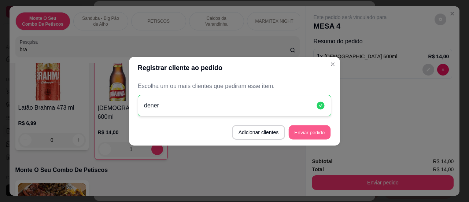
click button "Enviar pedido"
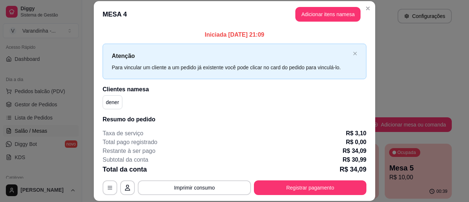
click footer "**********"
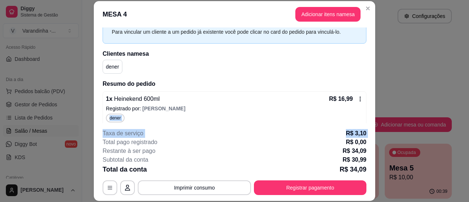
drag, startPoint x: 369, startPoint y: 124, endPoint x: 371, endPoint y: 116, distance: 7.7
click section "**********"
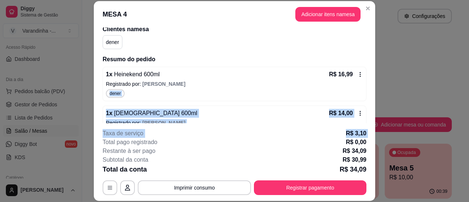
scroll to position [78, 0]
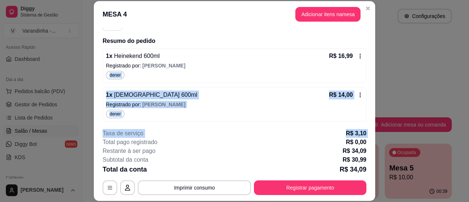
click div "1 x Brahma 600ml R$ 14,00"
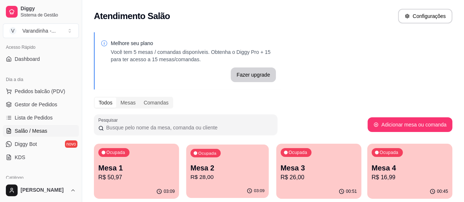
click p "R$ 28,00"
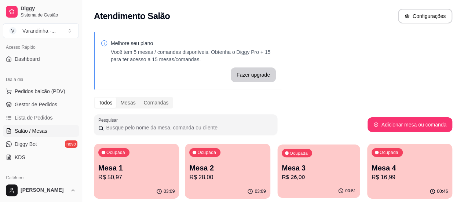
click div "Ocupada Mesa 3 R$ 26,00"
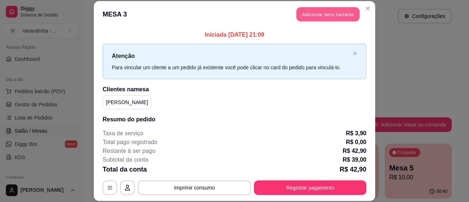
click button "Adicionar itens na mesa"
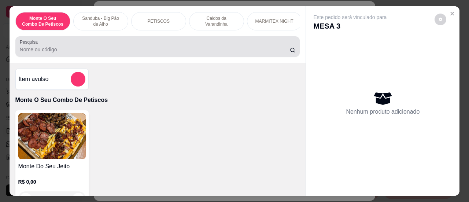
click div
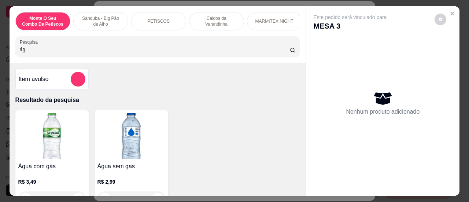
type input "ág"
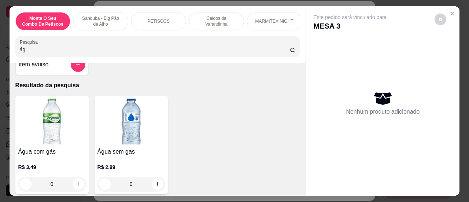
scroll to position [29, 0]
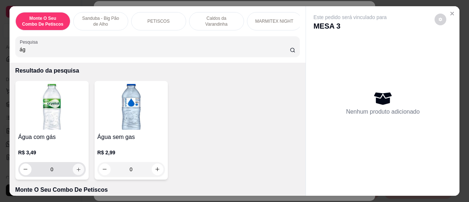
click button "increase-product-quantity"
type input "1"
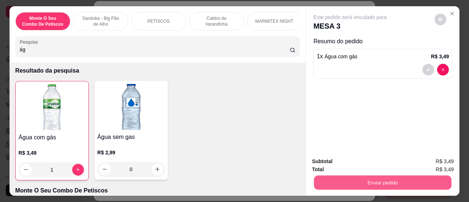
click button "Enviar pedido"
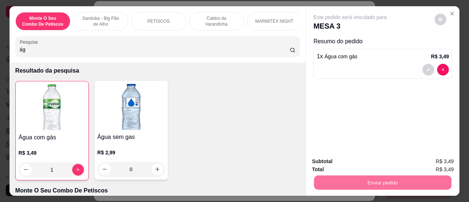
click button "Sim, quero registrar"
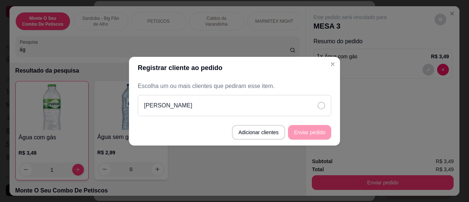
click div "[PERSON_NAME]"
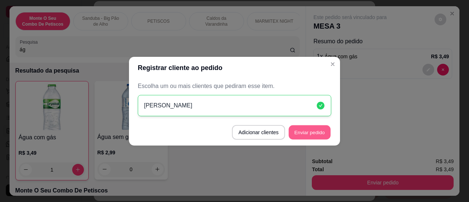
click button "Enviar pedido"
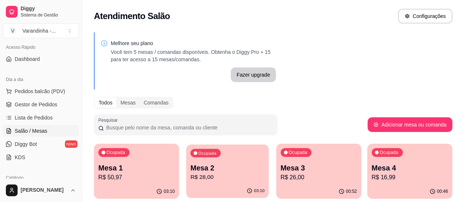
click p "Mesa 2"
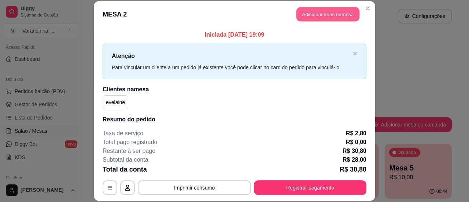
click button "Adicionar itens na mesa"
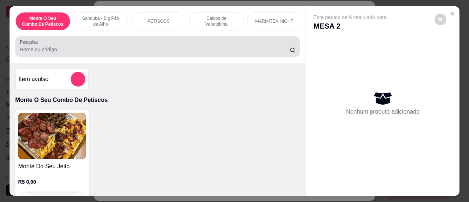
click div
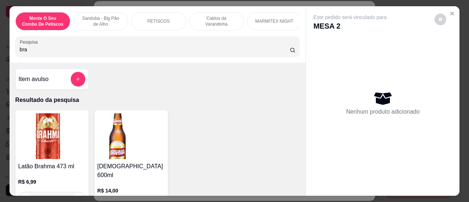
type input "bra"
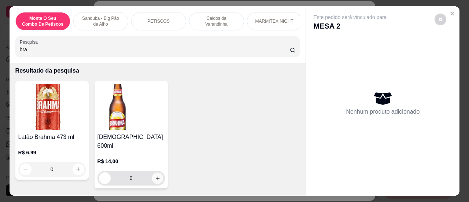
click button "increase-product-quantity"
type input "1"
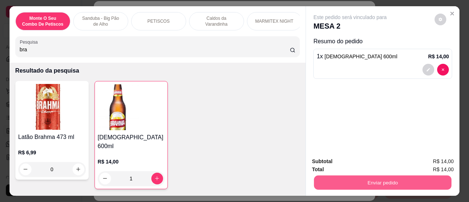
click button "Enviar pedido"
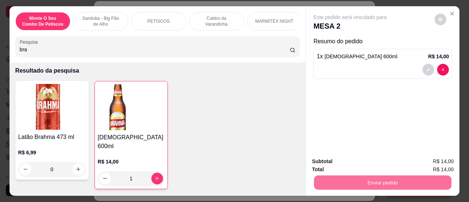
click button "Sim, quero registrar"
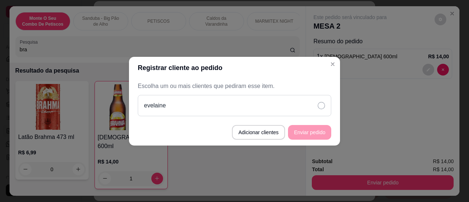
click icon
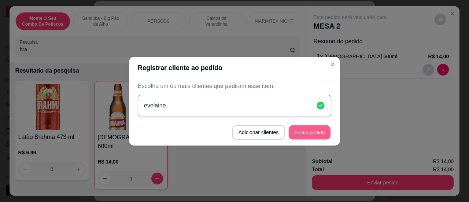
click button "Enviar pedido"
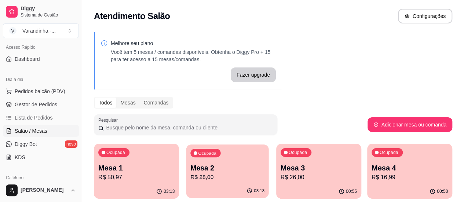
click div "03:13"
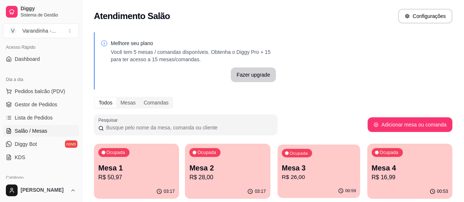
click p "R$ 26,00"
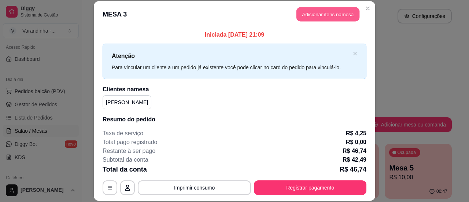
click button "Adicionar itens na mesa"
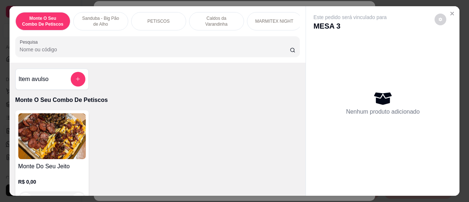
click input "Pesquisa"
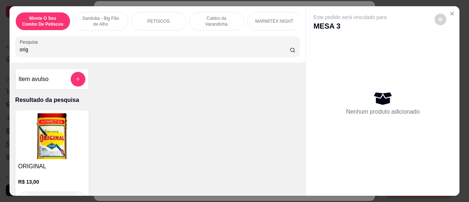
type input "orig"
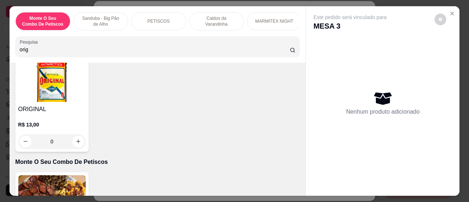
scroll to position [59, 0]
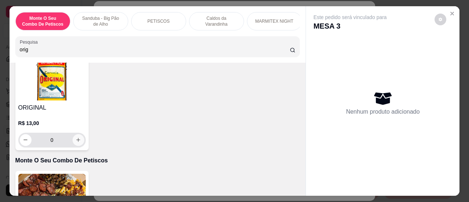
click icon "increase-product-quantity"
type input "1"
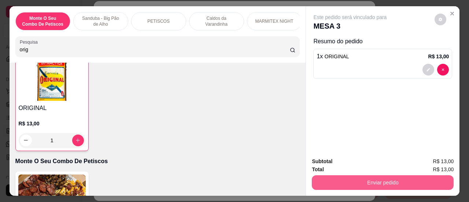
click button "Enviar pedido"
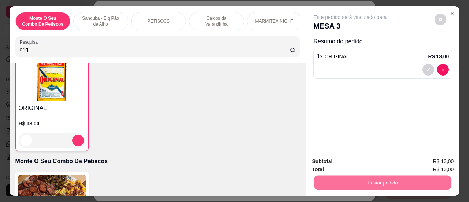
click button "Sim, quero registrar"
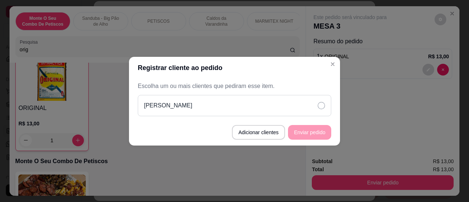
click icon
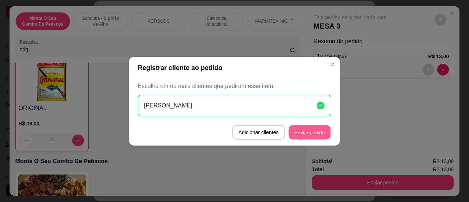
click button "Enviar pedido"
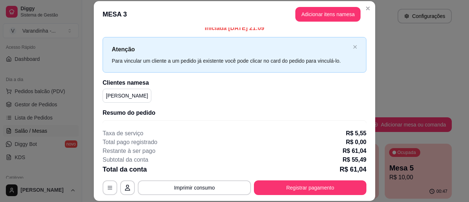
scroll to position [0, 0]
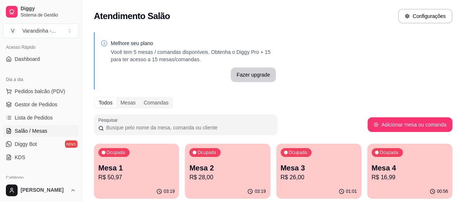
drag, startPoint x: 297, startPoint y: 181, endPoint x: 282, endPoint y: 170, distance: 18.3
click p "Mesa 3"
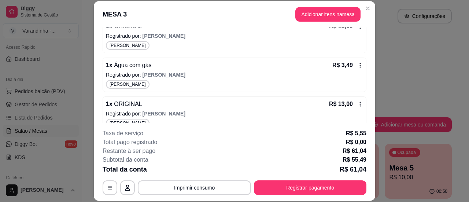
scroll to position [194, 0]
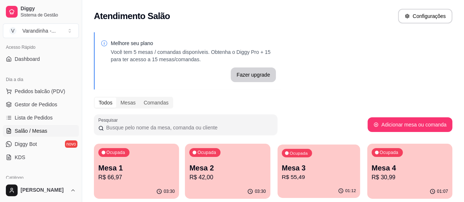
click p "Mesa 3"
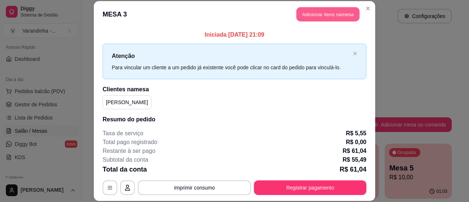
click button "Adicionar itens na mesa"
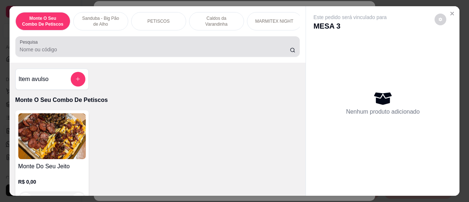
click input "Pesquisa"
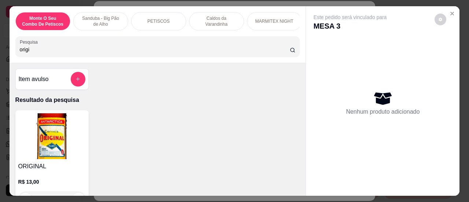
type input "origi"
click div "ORIGINAL R$ 13,00 0"
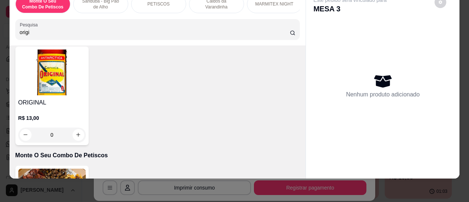
scroll to position [51, 0]
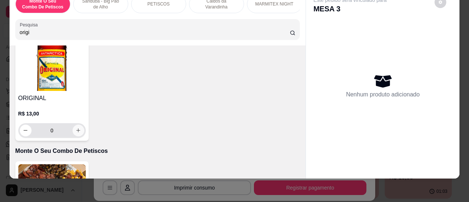
click icon "increase-product-quantity"
type input "1"
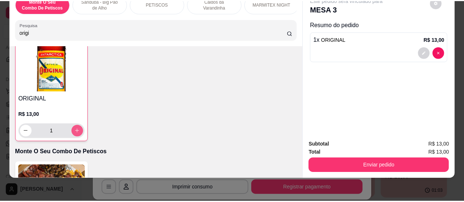
scroll to position [51, 0]
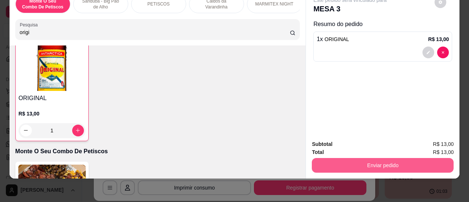
click button "Enviar pedido"
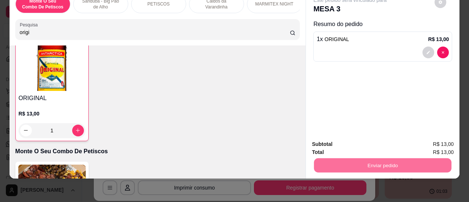
click button "Sim, quero registrar"
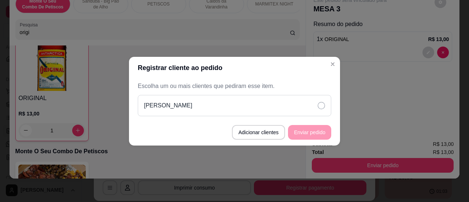
click div "[PERSON_NAME]"
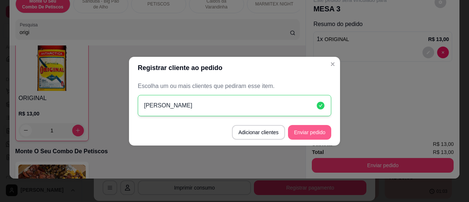
click button "Enviar pedido"
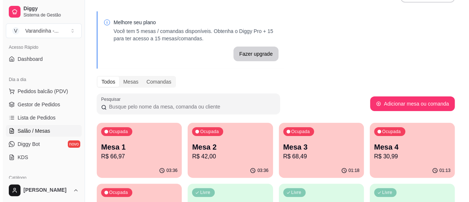
scroll to position [0, 0]
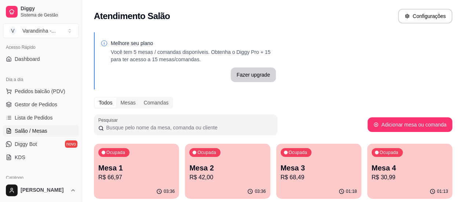
click div "Ocupada Mesa 3 R$ 68,49"
click div "Ocupada Mesa 4 R$ 30,99"
click p "Mesa 5"
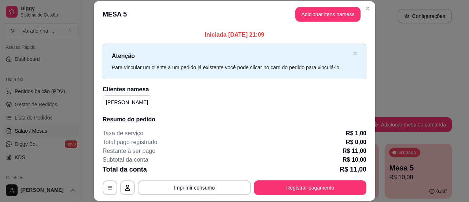
scroll to position [40, 0]
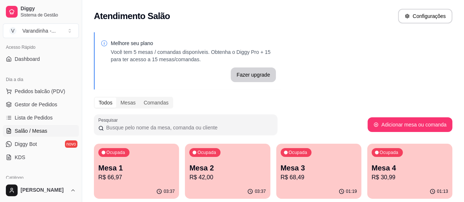
click p "Mesa 5"
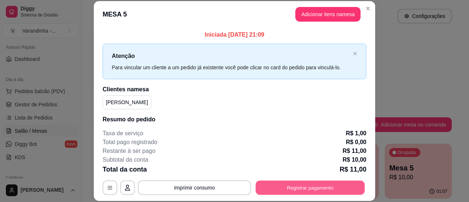
click button "Registrar pagamento"
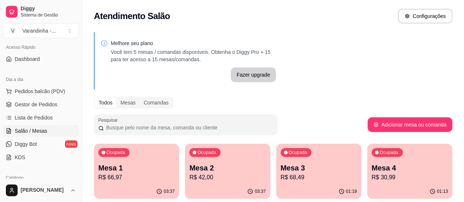
click p "R$ 30,99"
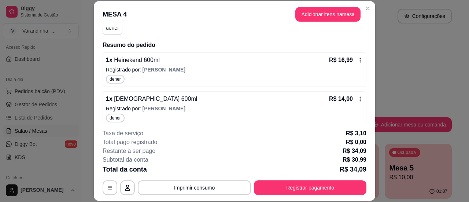
scroll to position [78, 0]
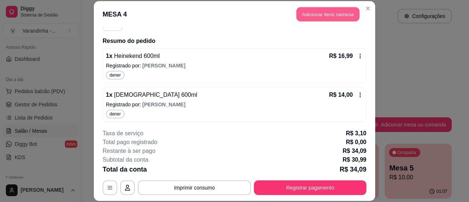
click button "Adicionar itens na mesa"
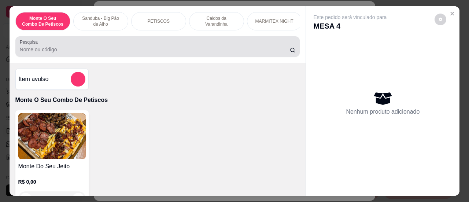
click div "Pesquisa"
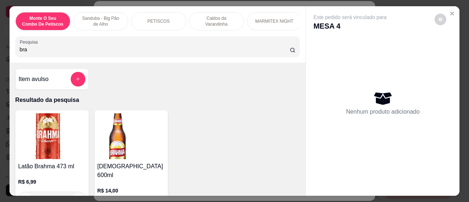
type input "bra"
click div "Latão Brahma 473 ml R$ 6,99 0 Brahma 600ml R$ 14,00 0"
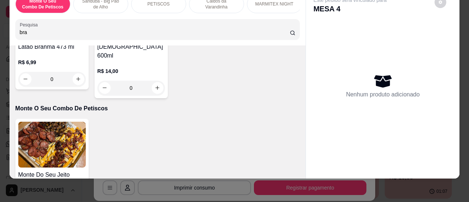
scroll to position [107, 0]
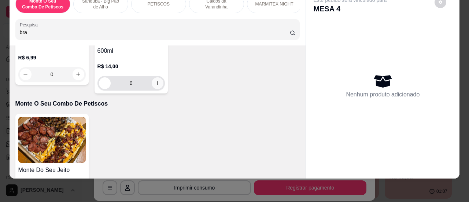
click button "increase-product-quantity"
type input "1"
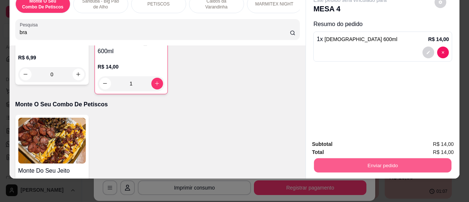
click button "Enviar pedido"
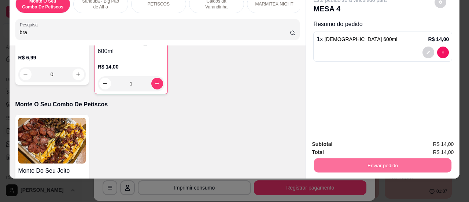
click button "Sim, quero registrar"
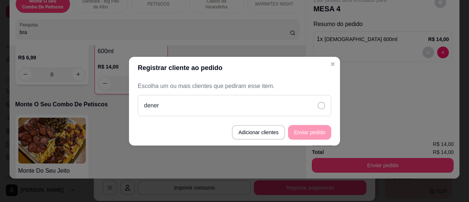
click div "dener"
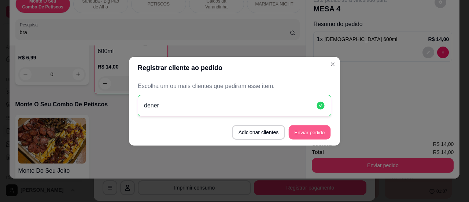
click button "Enviar pedido"
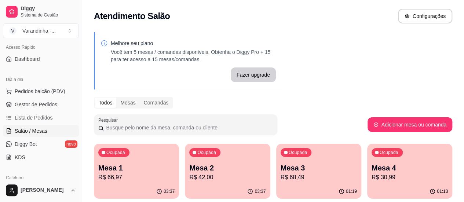
click p "Mesa 5"
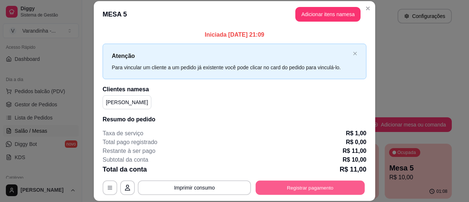
click button "Registrar pagamento"
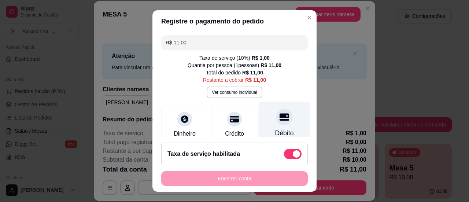
click icon
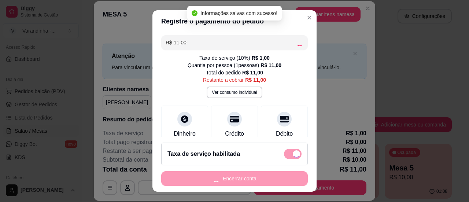
type input "R$ 0,00"
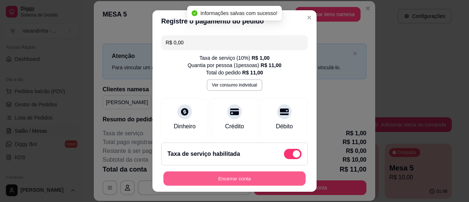
click button "Encerrar conta"
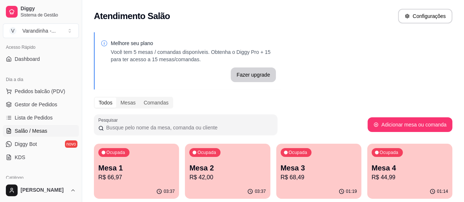
click p "Mesa 5"
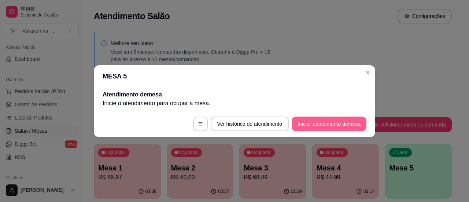
click button "Iniciar atendimento de mesa"
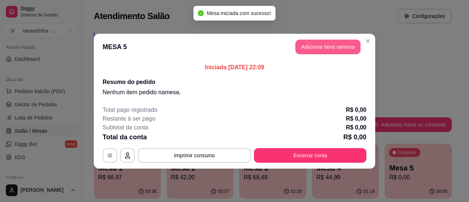
click button "Adicionar itens na mesa"
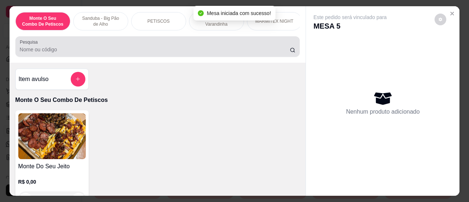
click input "Pesquisa"
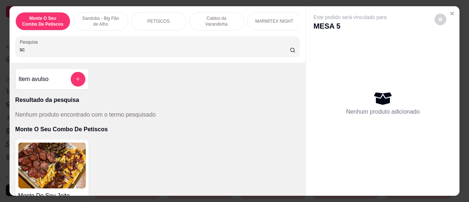
type input "s"
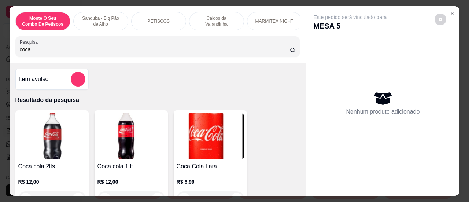
type input "coca"
click div "Item avulso Resultado da pesquisa Coca cola 2lts R$ 12,00 0 Coca cola 1 lt R$ 1…"
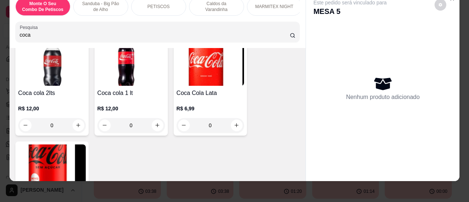
scroll to position [63, 0]
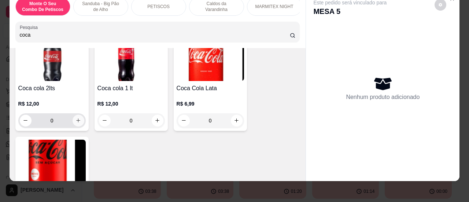
click icon "increase-product-quantity"
type input "1"
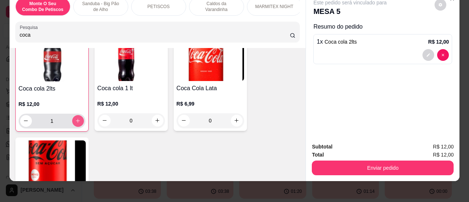
scroll to position [64, 0]
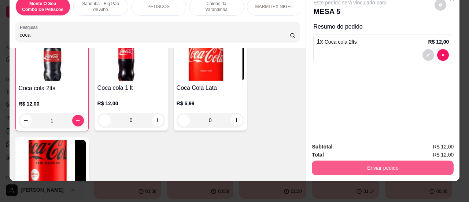
click button "Enviar pedido"
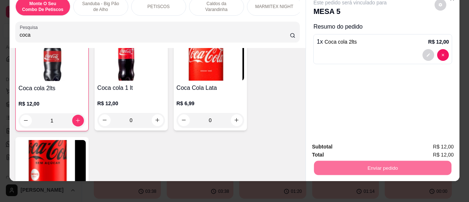
click button "Sim, quero registrar"
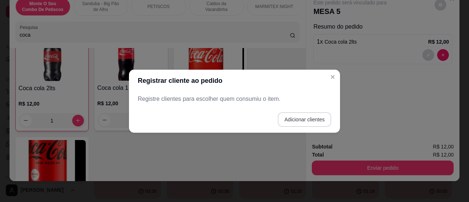
click button "Adicionar clientes"
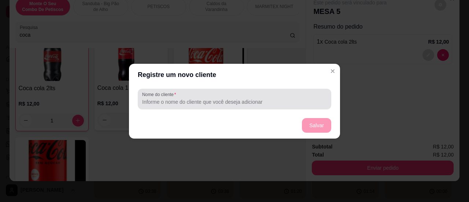
click input "Nome do cliente"
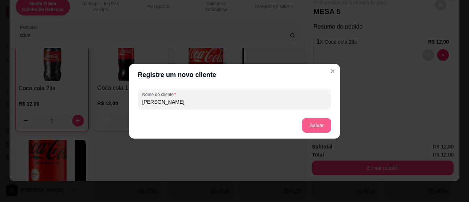
type input "[PERSON_NAME]"
click button "Salvar"
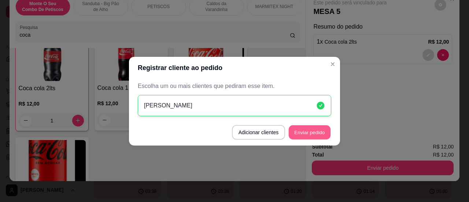
click button "Enviar pedido"
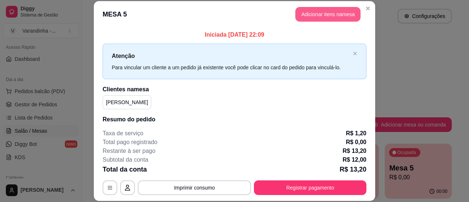
click button "Adicionar itens na mesa"
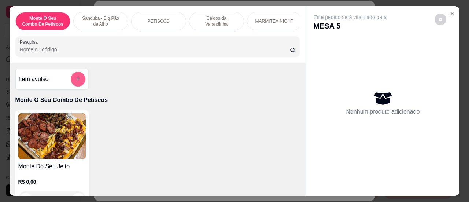
click button "add-separate-item"
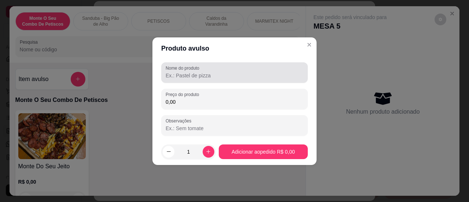
click div "Nome do produto"
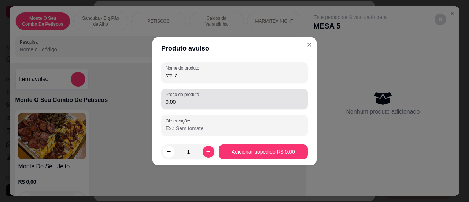
type input "stella"
click input "0,00"
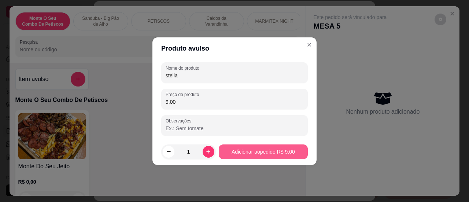
type input "9,00"
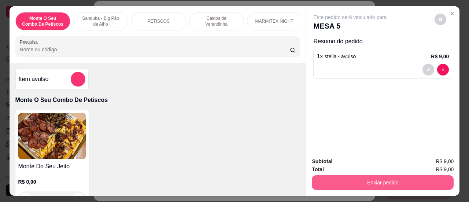
click button "Enviar pedido"
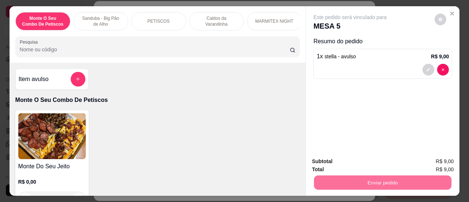
click button "Sim, quero registrar"
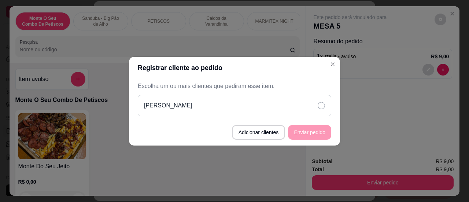
click div "[PERSON_NAME]"
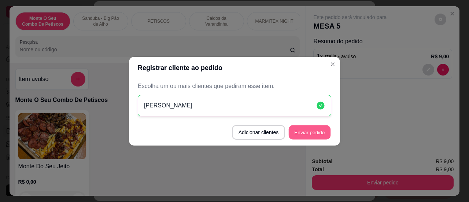
click button "Enviar pedido"
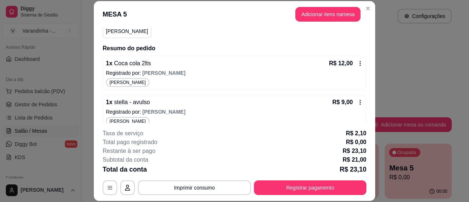
scroll to position [78, 0]
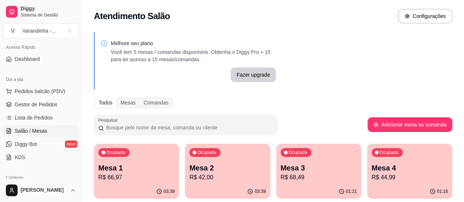
click p "Mesa 1"
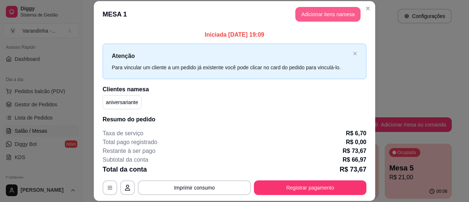
click button "Adicionar itens na mesa"
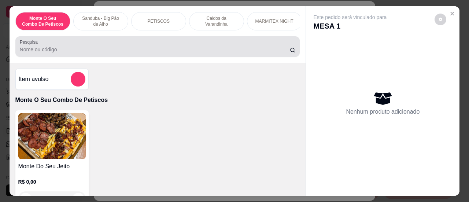
click input "Pesquisa"
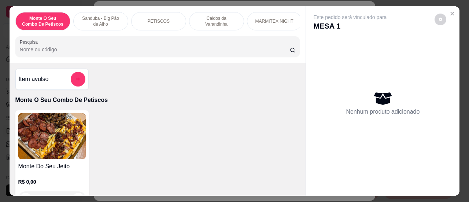
click input "Pesquisa"
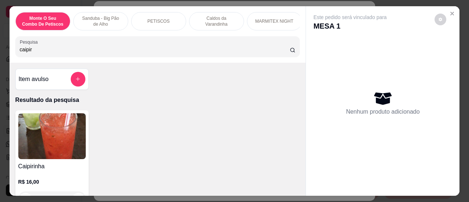
type input "caipir"
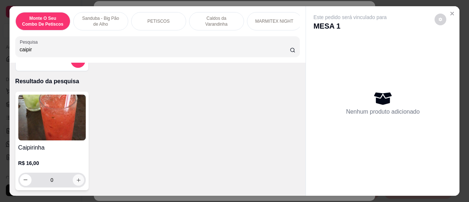
click icon "increase-product-quantity"
type input "1"
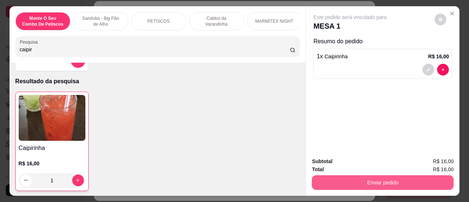
click button "Enviar pedido"
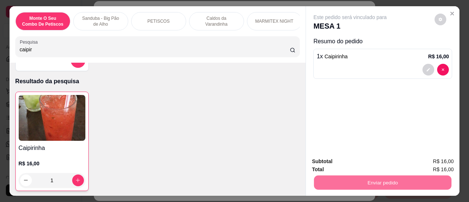
click button "Sim, quero registrar"
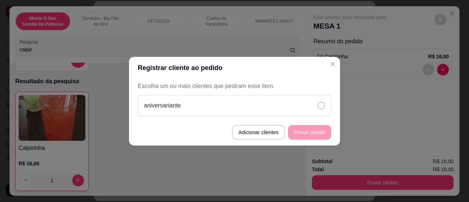
click div "aniversariante"
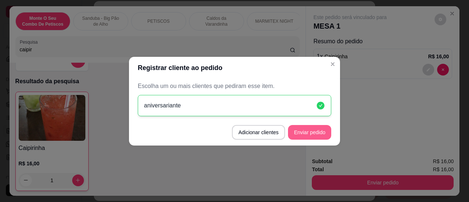
click button "Enviar pedido"
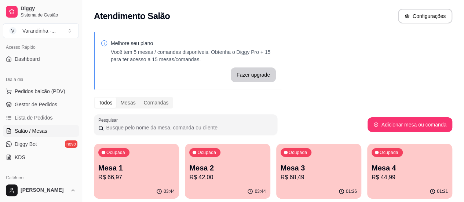
click p "Mesa 2"
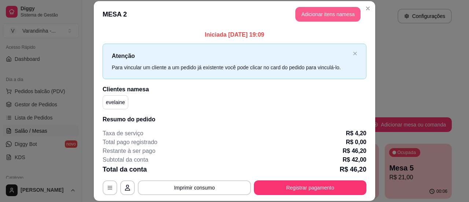
click button "Adicionar itens na mesa"
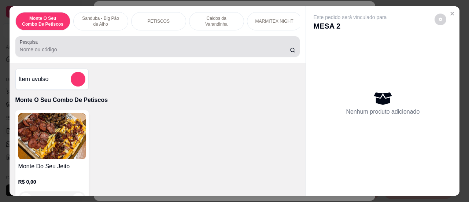
click input "Pesquisa"
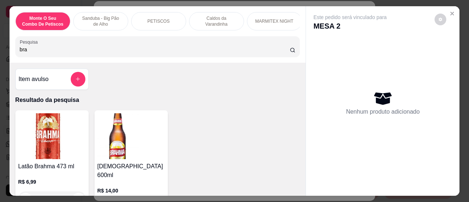
type input "bra"
click div "Latão Brahma 473 ml R$ 6,99 0 Brahma 600ml R$ 14,00 0"
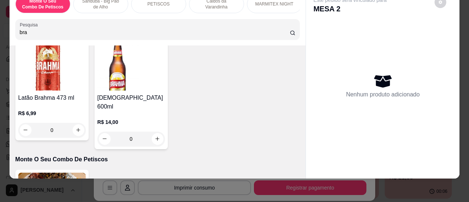
scroll to position [56, 0]
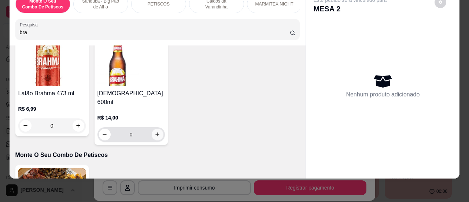
click button "increase-product-quantity"
type input "1"
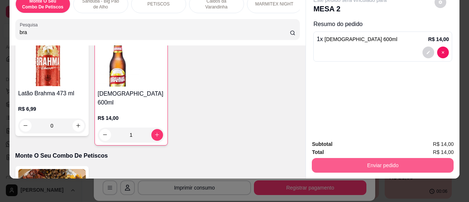
click button "Enviar pedido"
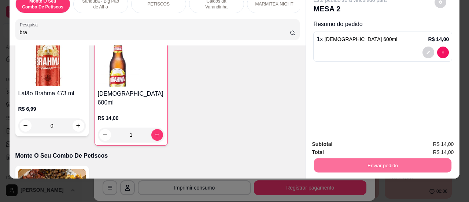
click button "Sim, quero registrar"
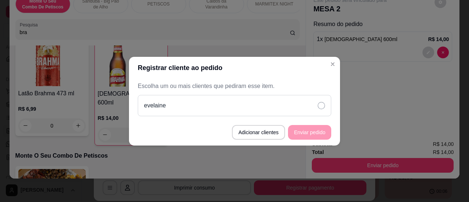
click div "evelaine"
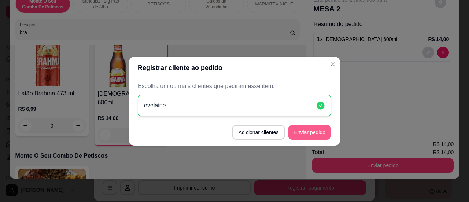
click button "Enviar pedido"
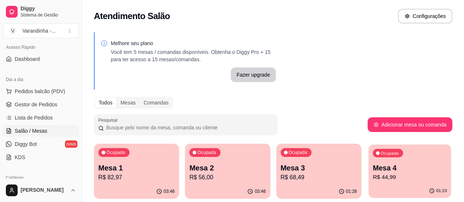
click p "Mesa 4"
click div "Ocupada Mesa 3 R$ 68,49"
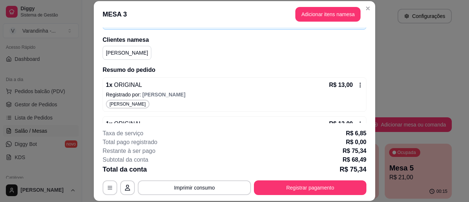
scroll to position [51, 0]
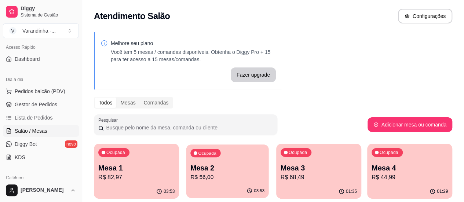
click div "Ocupada Mesa 2 R$ 56,00"
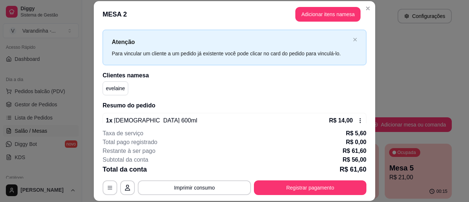
scroll to position [0, 0]
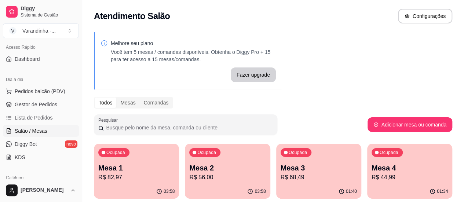
click p "Mesa 3"
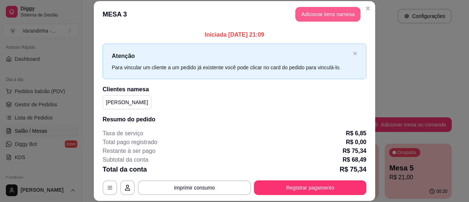
click button "Adicionar itens na mesa"
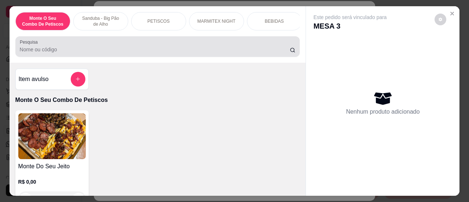
click input "Pesquisa"
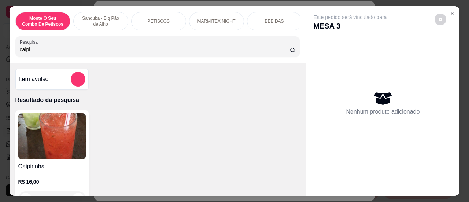
type input "caipi"
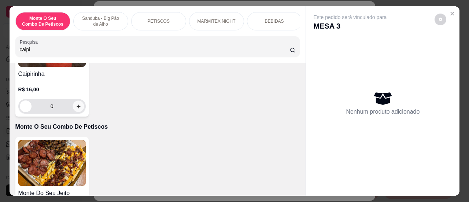
click button "increase-product-quantity"
type input "1"
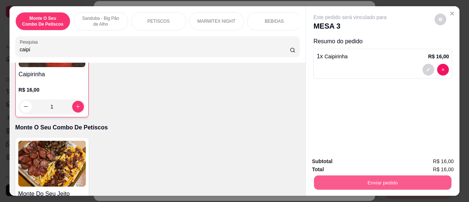
click button "Enviar pedido"
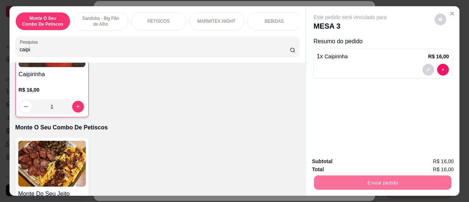
click button "Sim, quero registrar"
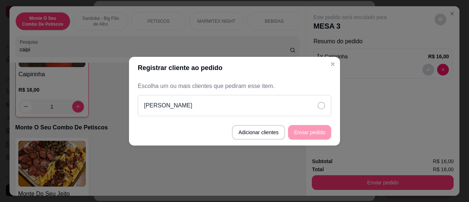
click div "[PERSON_NAME]"
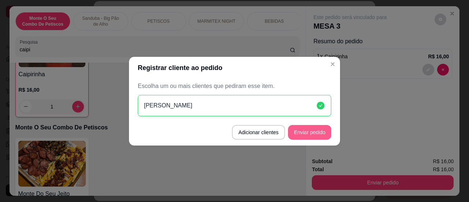
click button "Enviar pedido"
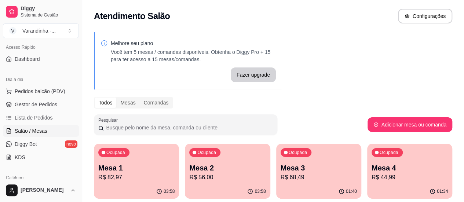
click div "03:58"
click p "Mesa 3"
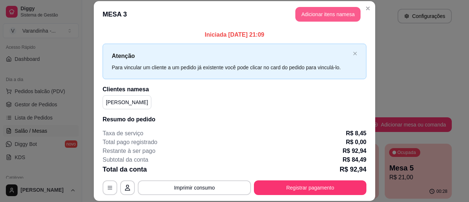
click button "Adicionar itens na mesa"
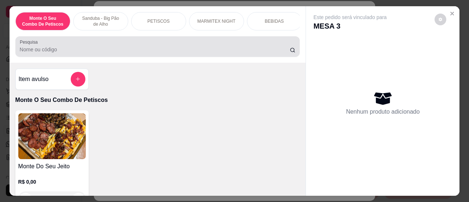
click input "Pesquisa"
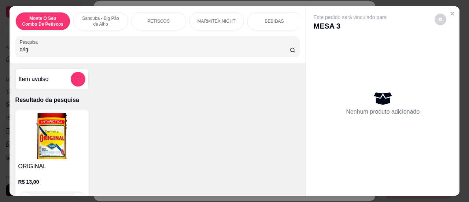
type input "orig"
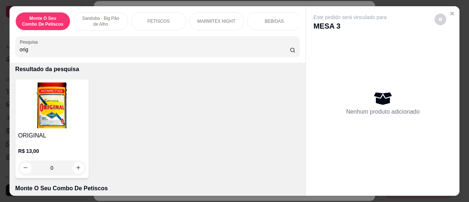
scroll to position [44, 0]
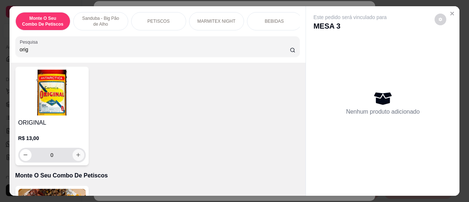
click icon "increase-product-quantity"
type input "1"
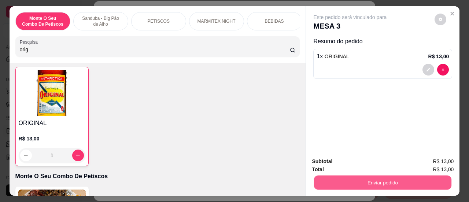
click button "Enviar pedido"
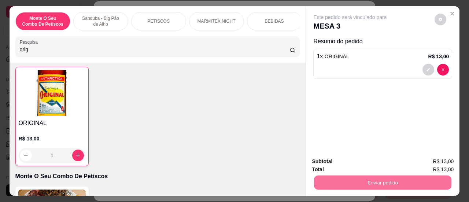
click button "Sim, quero registrar"
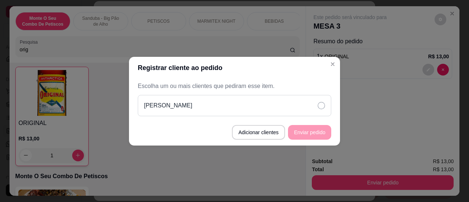
click div "[PERSON_NAME]"
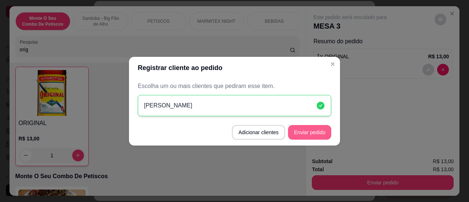
drag, startPoint x: 312, startPoint y: 128, endPoint x: 312, endPoint y: 123, distance: 4.8
click footer "Adicionar clientes Enviar pedido"
click button "Enviar pedido"
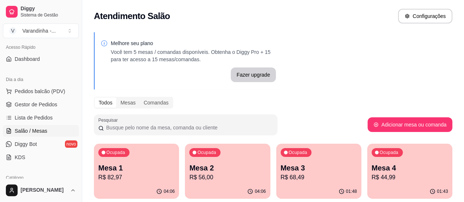
click p "Mesa 1"
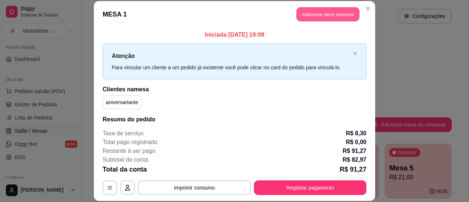
click button "Adicionar itens na mesa"
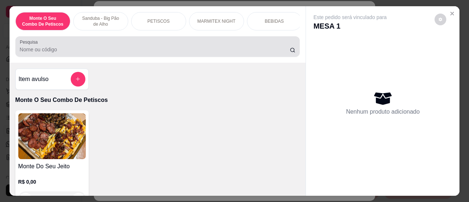
click input "Pesquisa"
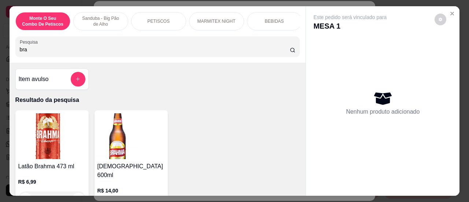
type input "bra"
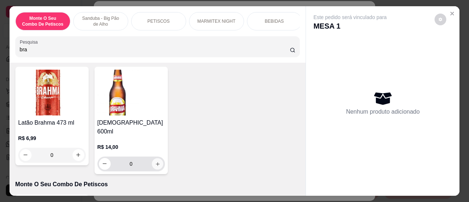
click icon "increase-product-quantity"
type input "1"
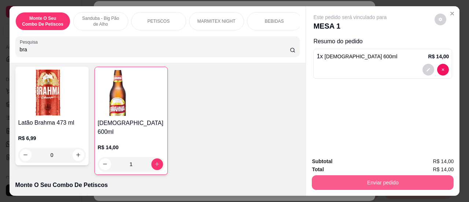
click button "Enviar pedido"
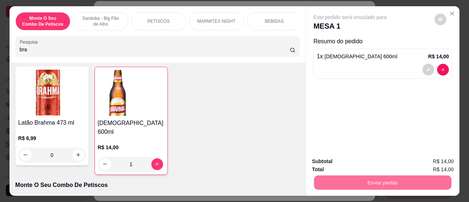
click button "Sim, quero registrar"
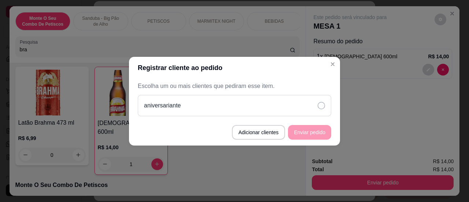
click icon
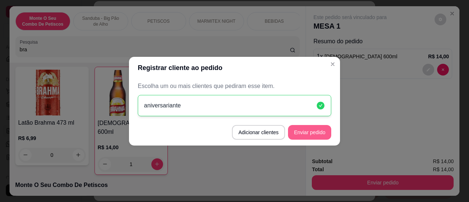
click button "Enviar pedido"
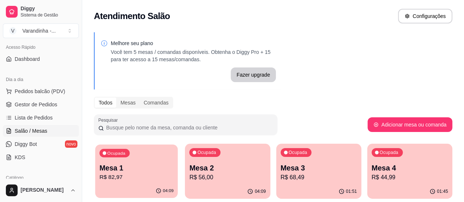
click p "Mesa 1"
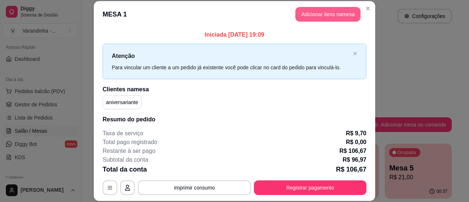
click button "Adicionar itens na mesa"
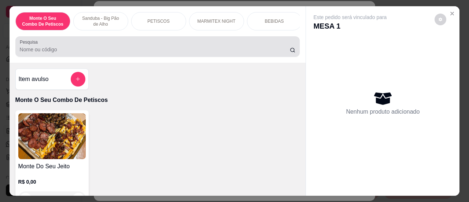
click input "Pesquisa"
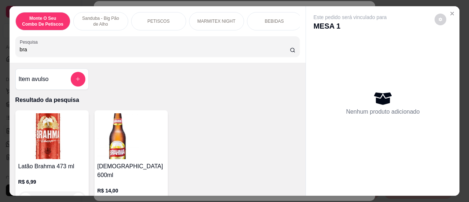
type input "bra"
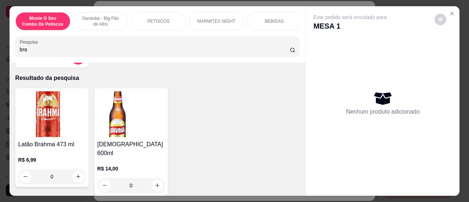
scroll to position [44, 0]
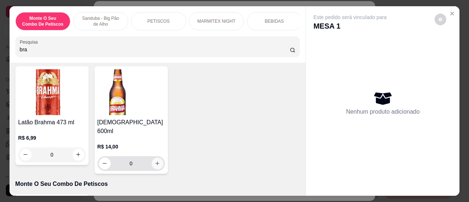
click icon "increase-product-quantity"
type input "1"
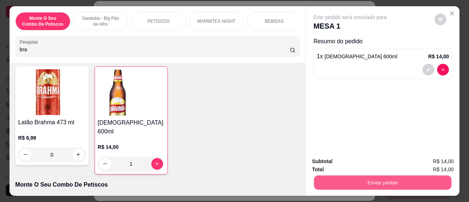
click button "Enviar pedido"
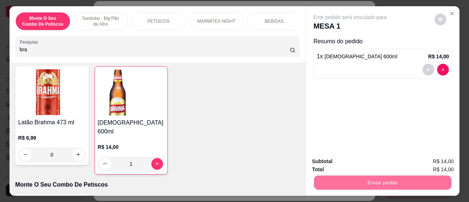
click button "Sim, quero registrar"
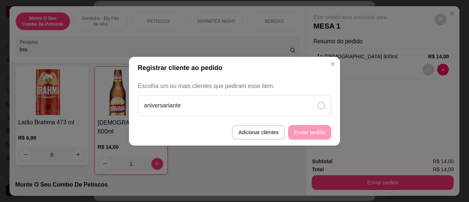
click div "aniversariante"
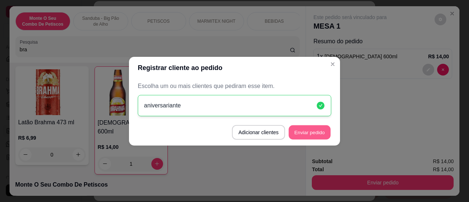
click button "Enviar pedido"
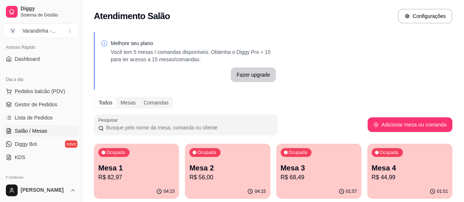
click p "R$ 44,99"
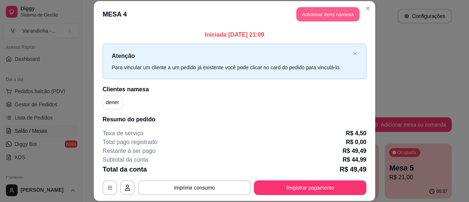
click button "Adicionar itens na mesa"
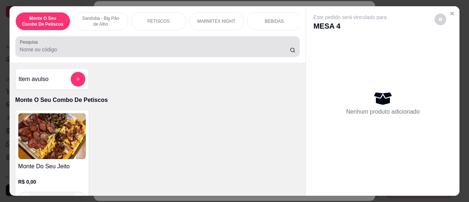
click input "Pesquisa"
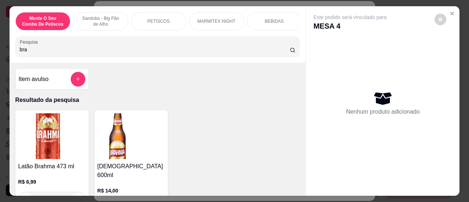
type input "bra"
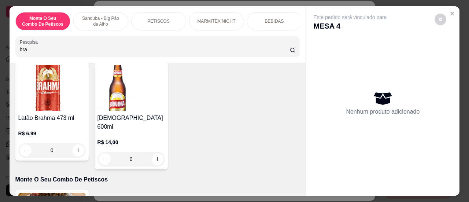
scroll to position [52, 0]
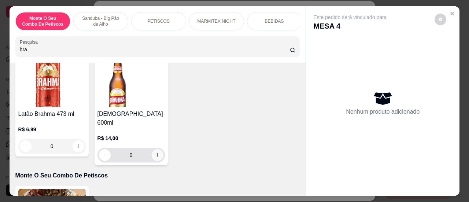
click button "increase-product-quantity"
type input "1"
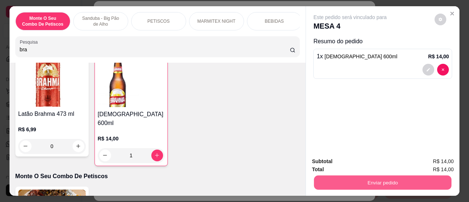
click button "Enviar pedido"
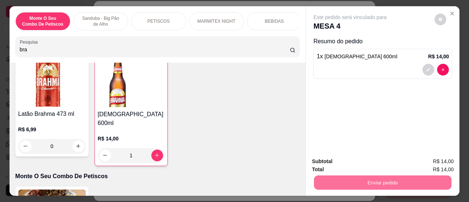
click button "Sim, quero registrar"
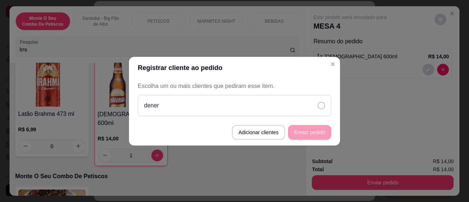
click div "dener"
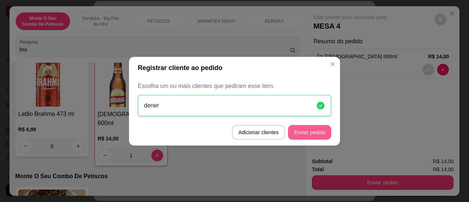
click button "Enviar pedido"
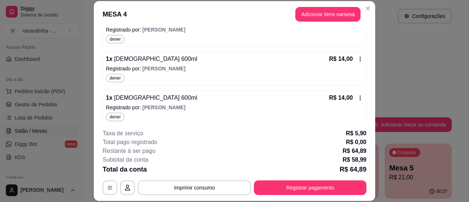
scroll to position [156, 0]
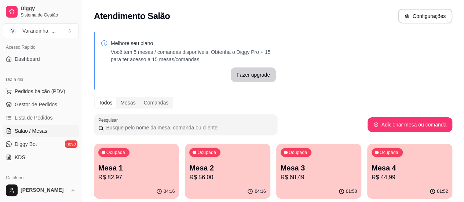
click p "Mesa 1"
click p "Mesa 2"
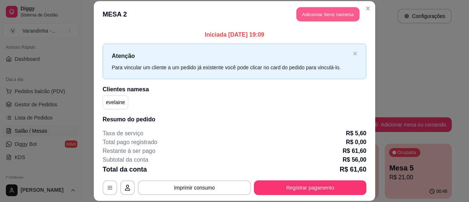
click button "Adicionar itens na mesa"
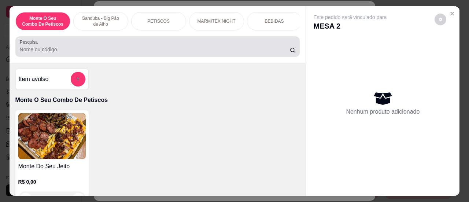
click div
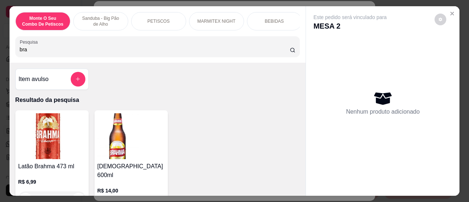
type input "bra"
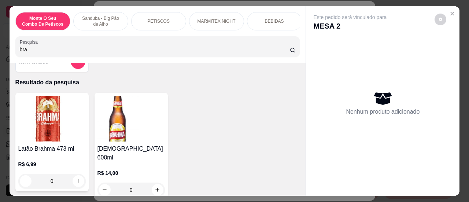
scroll to position [26, 0]
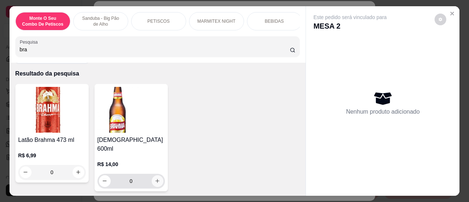
click button "increase-product-quantity"
type input "1"
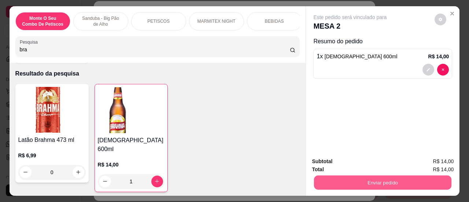
click button "Enviar pedido"
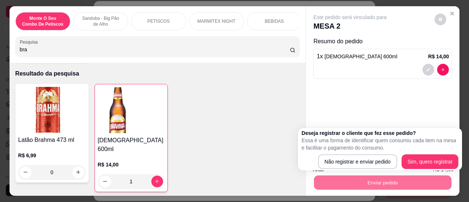
click div "Deseja registrar o cliente que fez esse pedido? Essa é uma forma de identificar…"
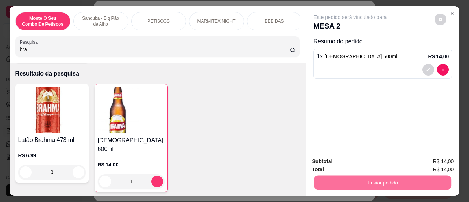
click button "Sim, quero registrar"
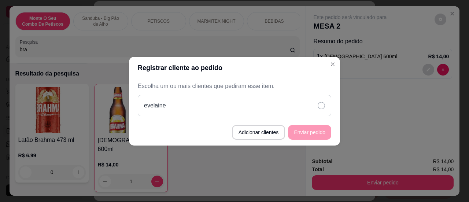
click div "evelaine"
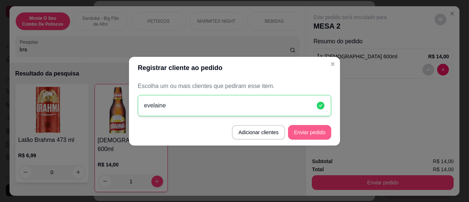
click button "Enviar pedido"
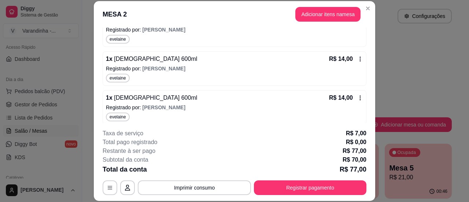
scroll to position [194, 0]
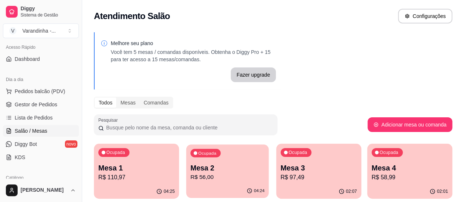
click p "R$ 56,00"
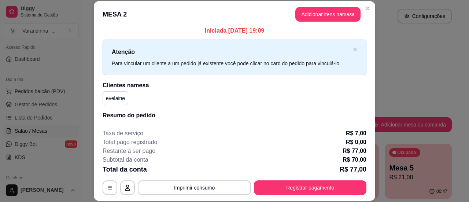
scroll to position [0, 0]
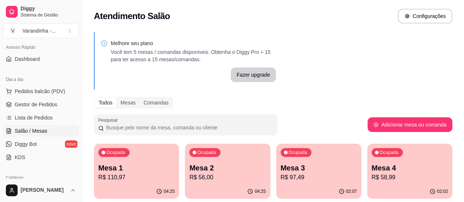
click div "Ocupada Mesa 3 R$ 97,49"
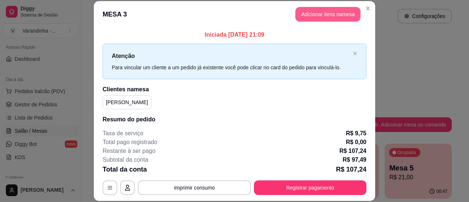
click button "Adicionar itens na mesa"
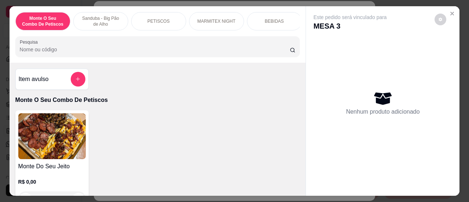
click input "Pesquisa"
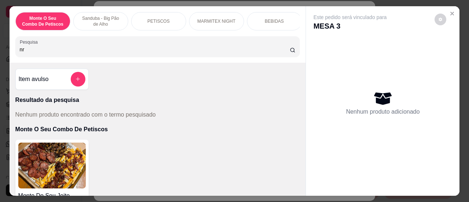
type input "n"
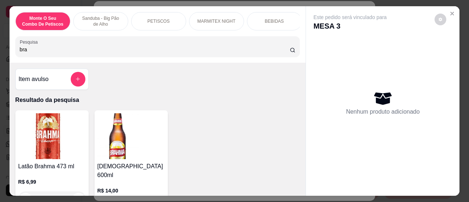
type input "bra"
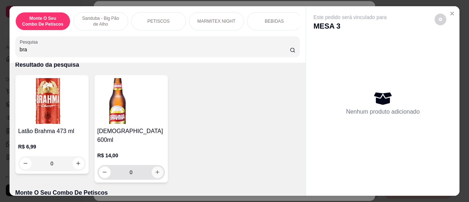
click icon "increase-product-quantity"
type input "1"
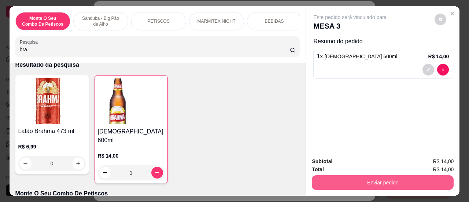
click button "Enviar pedido"
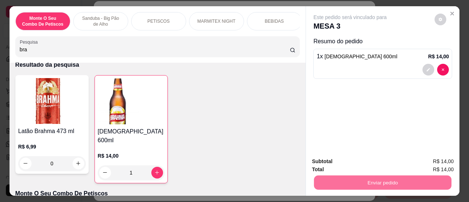
click button "Sim, quero registrar"
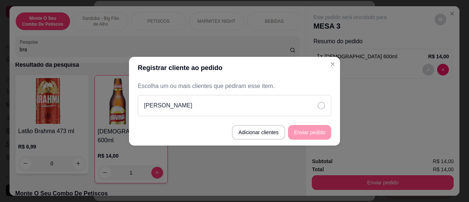
click div "[PERSON_NAME]"
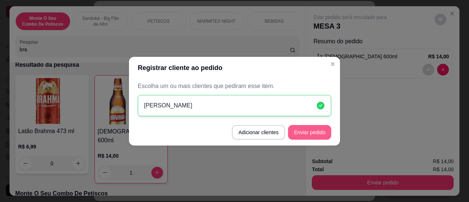
click button "Enviar pedido"
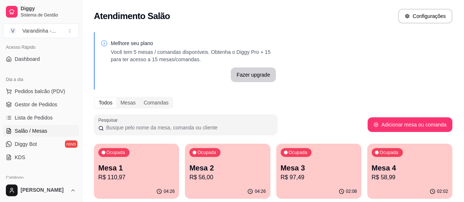
click p "R$ 110,97"
click div "Melhore seu plano Você tem 5 mesas / comandas disponíveis. Obtenha o Diggy Pro …"
click p "R$ 21,00"
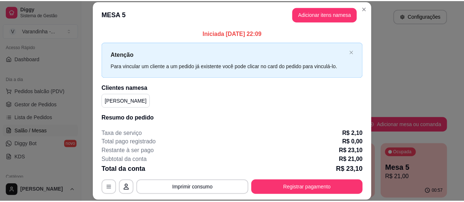
scroll to position [0, 0]
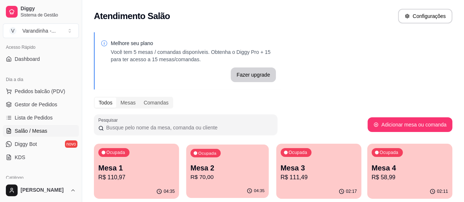
click div "Ocupada Mesa 2 R$ 70,00"
click div "Ocupada Mesa 1 R$ 110,97"
click p "Mesa 3"
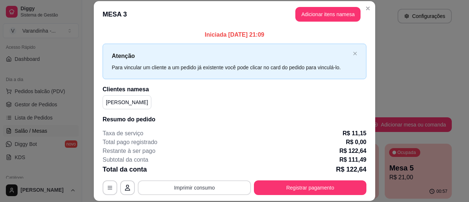
click button "Imprimir consumo"
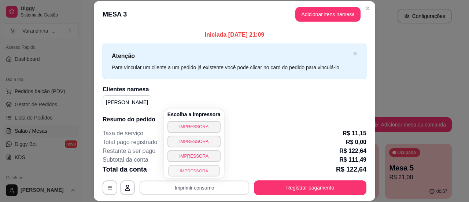
click button "IMPRESSORA"
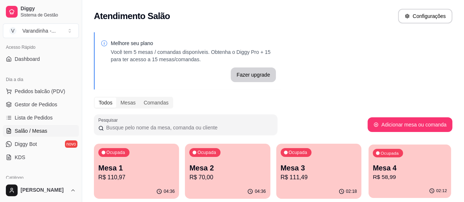
click p "R$ 58,99"
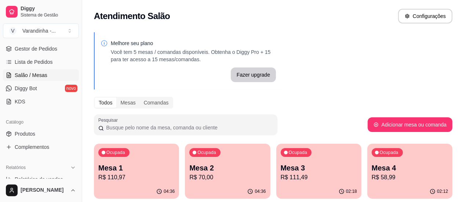
scroll to position [117, 0]
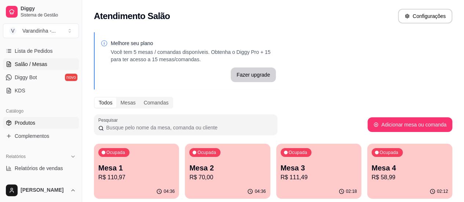
click link "Produtos"
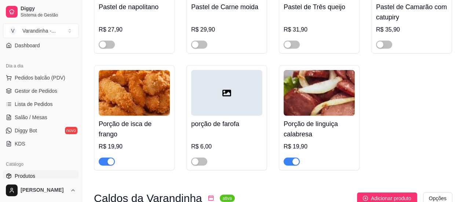
scroll to position [49, 0]
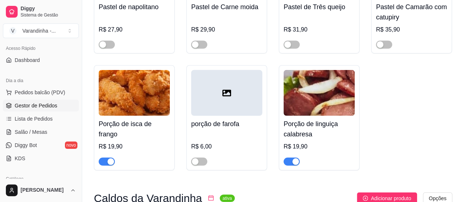
click span "Gestor de Pedidos"
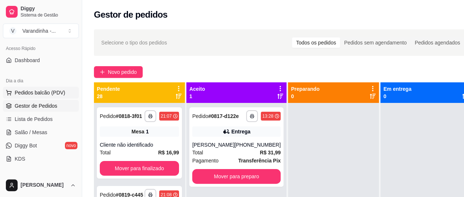
click span "Pedidos balcão (PDV)"
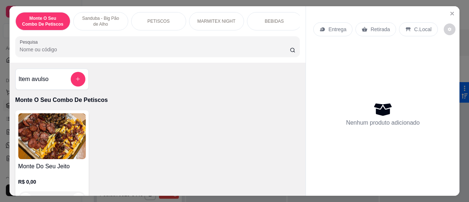
click div "BEBIDAS"
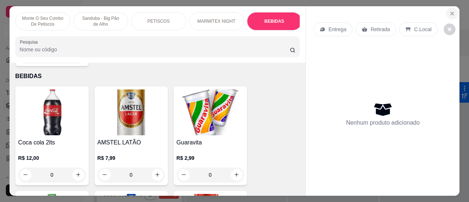
click icon "Close"
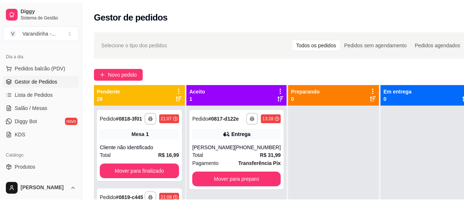
scroll to position [70, 0]
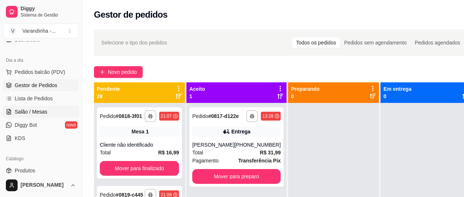
click link "Salão / Mesas"
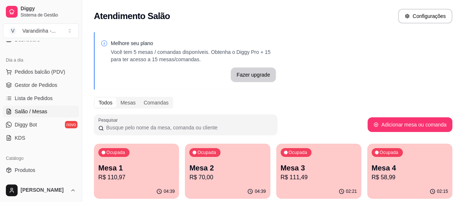
click div "Ocupada Mesa 3 R$ 111,49"
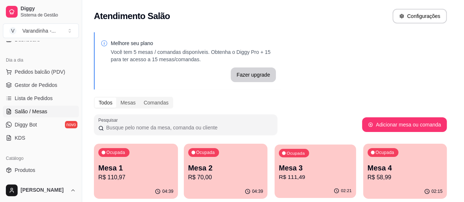
click body "Diggy Sistema de Gestão V [GEOGRAPHIC_DATA] - ... Loja aberta Diggy Pro até 26/…"
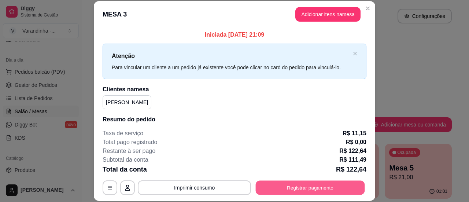
click button "Registrar pagamento"
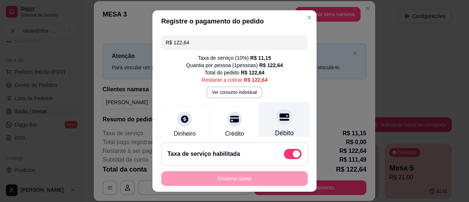
click icon
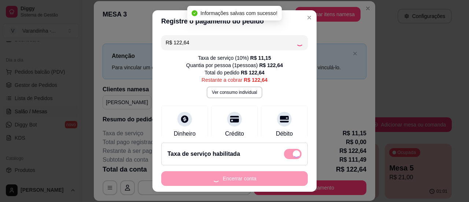
type input "R$ 0,00"
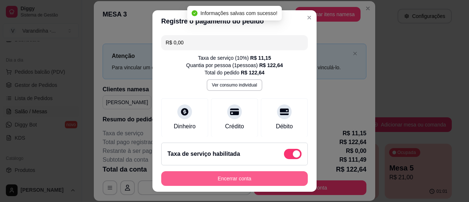
click button "Encerrar conta"
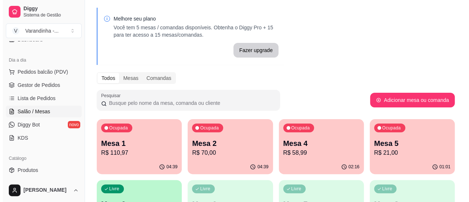
scroll to position [29, 0]
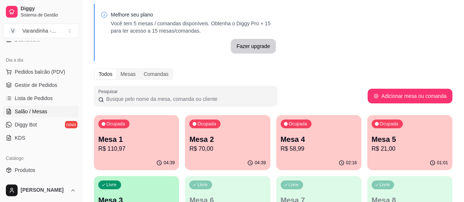
click p "R$ 21,00"
click div "Ocupada Mesa 5 R$ 21,00"
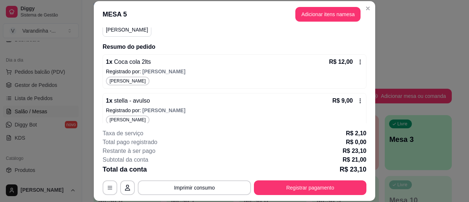
scroll to position [78, 0]
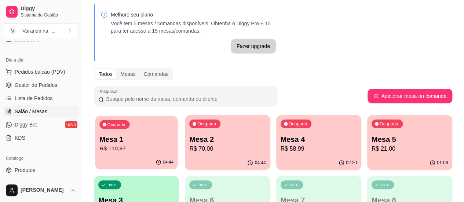
click p "R$ 110,97"
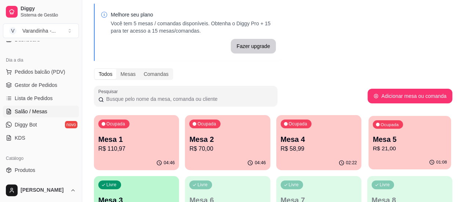
click p "Mesa 5"
click p "Mesa 3"
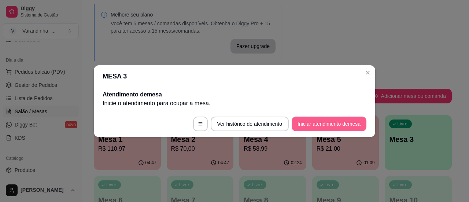
click button "Iniciar atendimento de mesa"
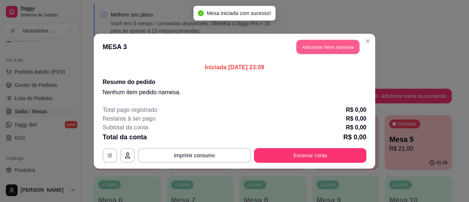
click button "Adicionar itens na mesa"
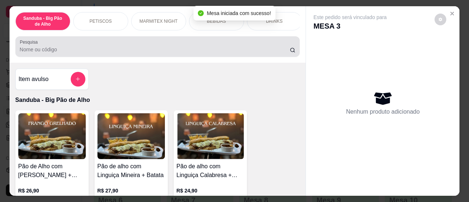
click div
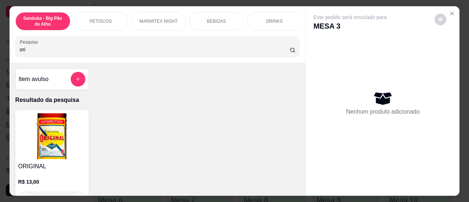
type input "ori"
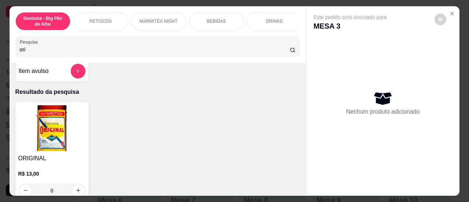
scroll to position [33, 0]
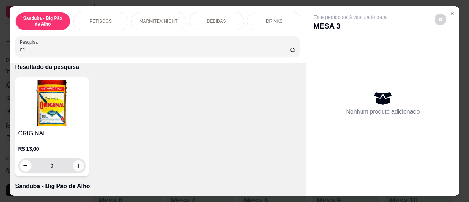
click button "increase-product-quantity"
type input "1"
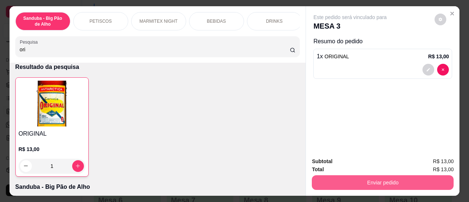
click button "Enviar pedido"
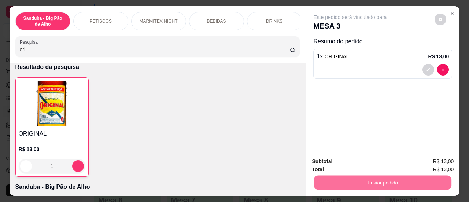
click button "Sim, quero registrar"
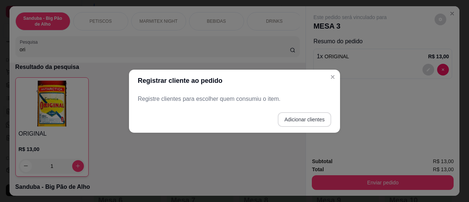
click button "Adicionar clientes"
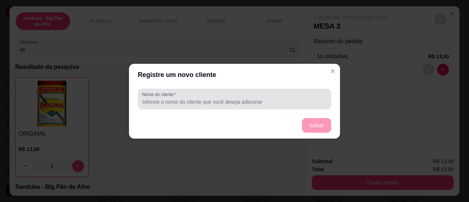
click input "Nome do cliente"
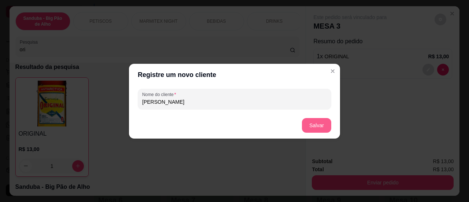
type input "[PERSON_NAME]"
click button "Salvar"
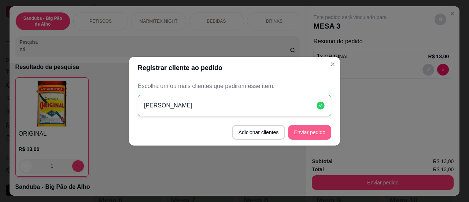
click button "Enviar pedido"
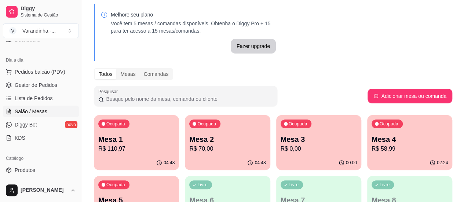
click div "Ocupada Mesa 5 R$ 21,00"
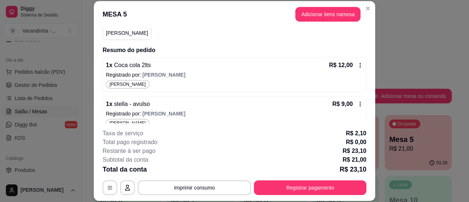
scroll to position [78, 0]
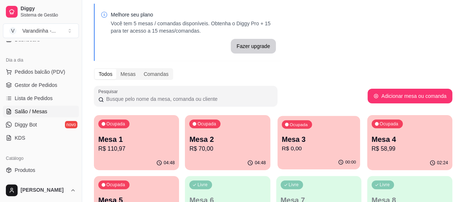
click p "R$ 0,00"
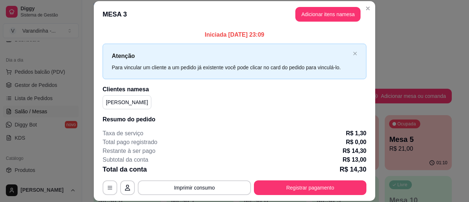
scroll to position [40, 0]
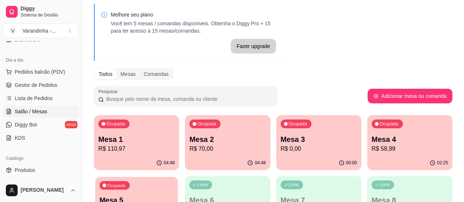
click div "01:10"
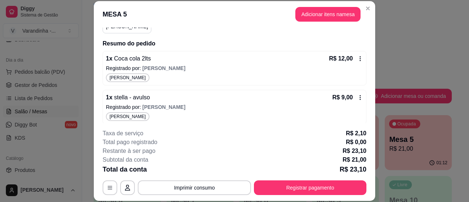
scroll to position [78, 0]
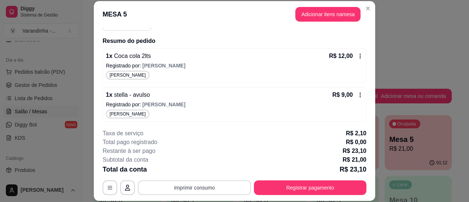
click button "Imprimir consumo"
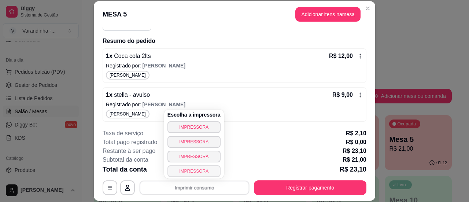
click button "IMPRESSORA"
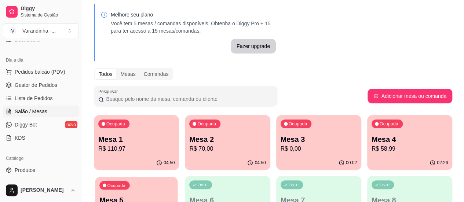
click p "R$ 21,00"
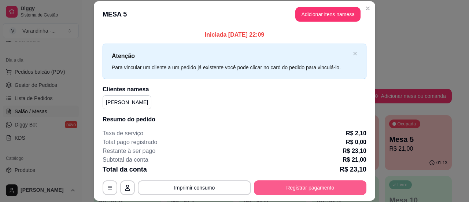
click button "Registrar pagamento"
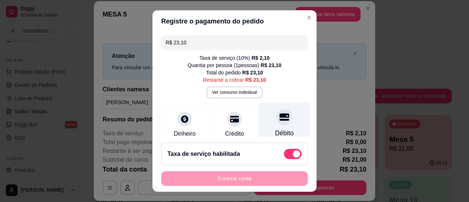
click div
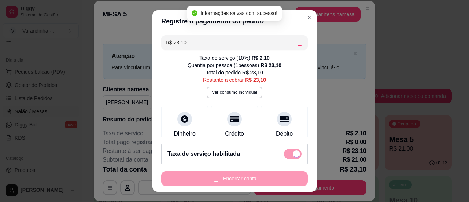
type input "R$ 0,00"
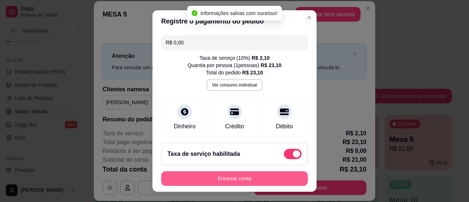
click button "Encerrar conta"
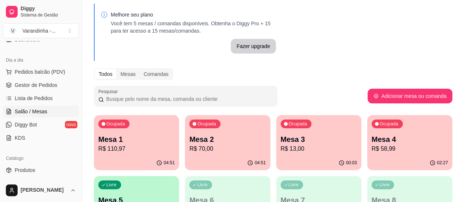
click p "Mesa 1"
click div "Ocupada Mesa 2 R$ 70,00"
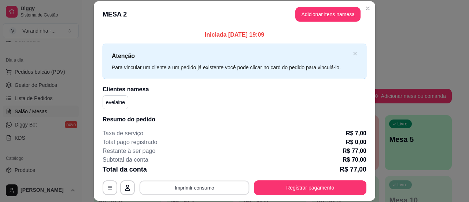
click button "Imprimir consumo"
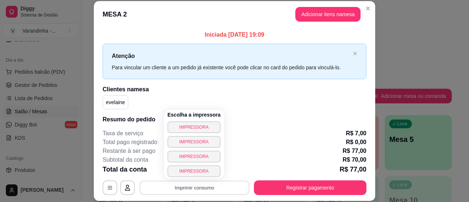
click button "Imprimir consumo"
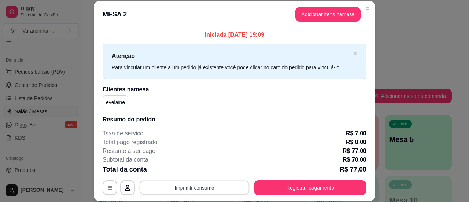
click button "Imprimir consumo"
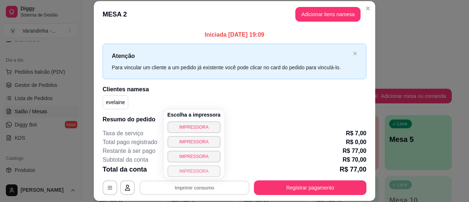
click button "IMPRESSORA"
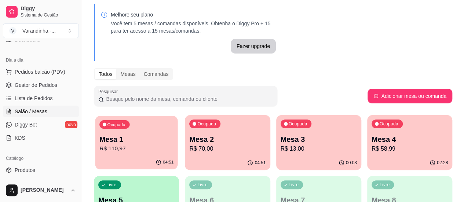
click p "Mesa 1"
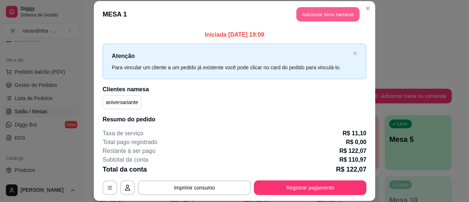
click button "Adicionar itens na mesa"
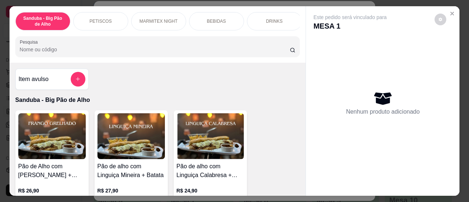
click input "Pesquisa"
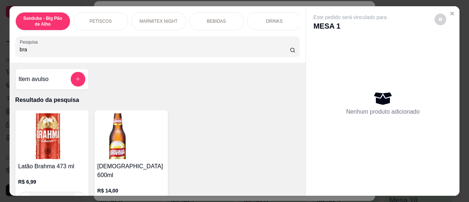
type input "bra"
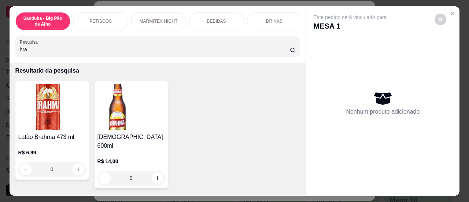
scroll to position [44, 0]
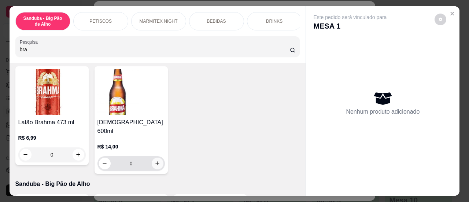
click icon "increase-product-quantity"
type input "1"
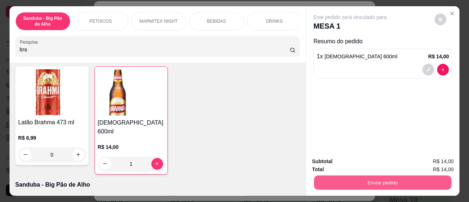
click button "Enviar pedido"
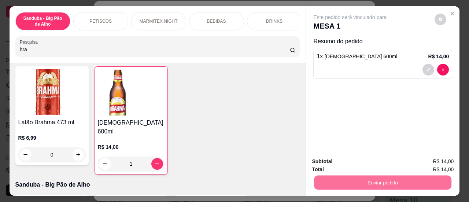
click button "Sim, quero registrar"
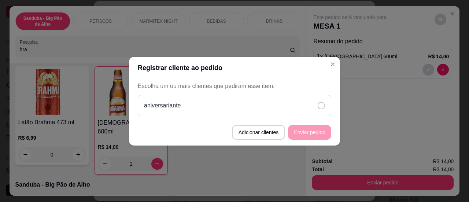
click div "aniversariante"
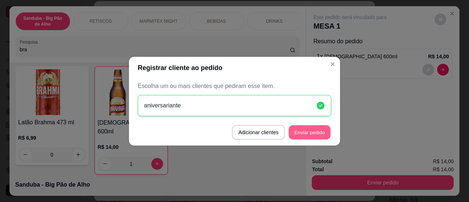
click button "Enviar pedido"
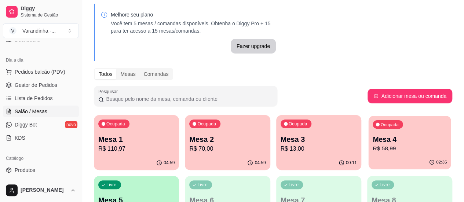
click p "R$ 58,99"
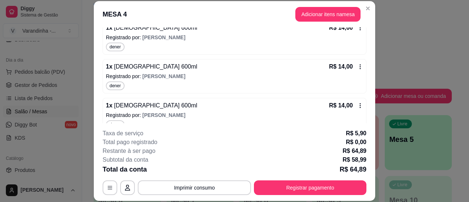
scroll to position [156, 0]
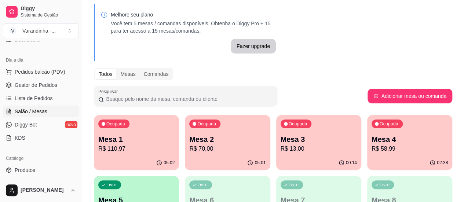
click p "R$ 13,00"
click p "R$ 70,00"
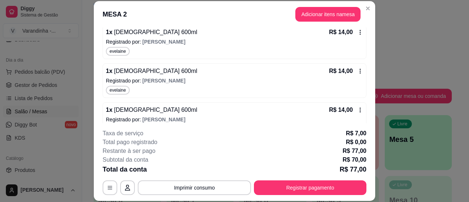
scroll to position [194, 0]
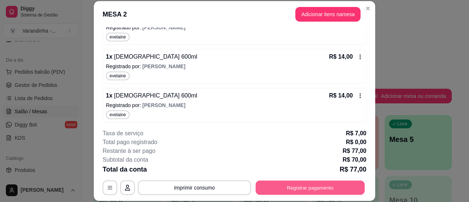
click button "Registrar pagamento"
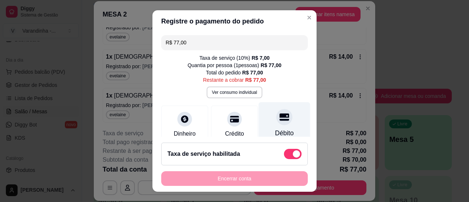
click div
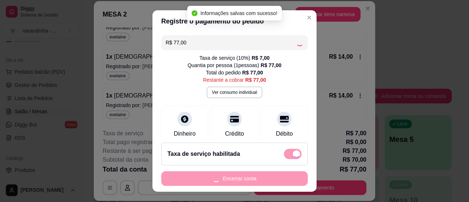
type input "R$ 0,00"
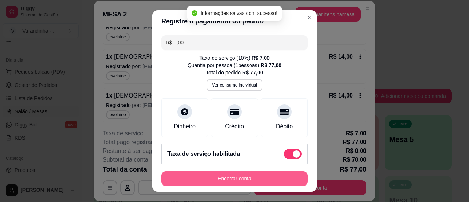
click button "Encerrar conta"
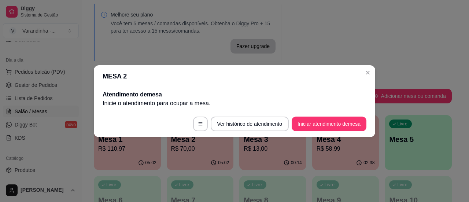
scroll to position [0, 0]
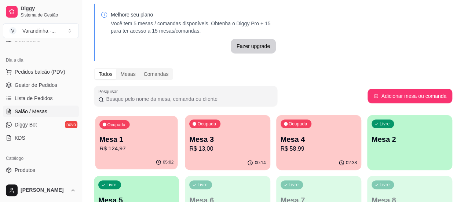
click div "Ocupada Mesa 1 R$ 124,97"
click p "Mesa 4"
click p "Mesa 3"
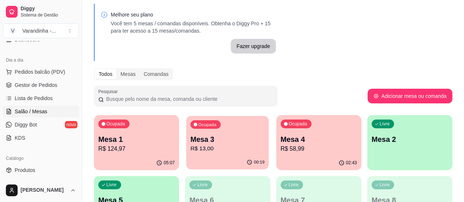
click p "R$ 13,00"
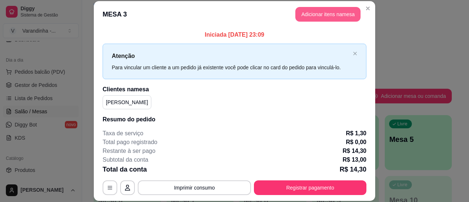
click button "Adicionar itens na mesa"
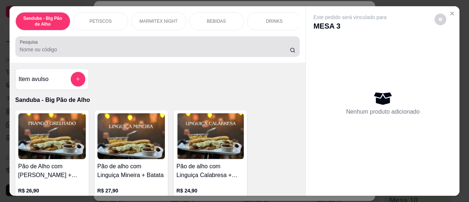
click div "Pesquisa"
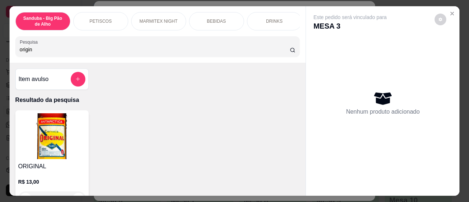
type input "origin"
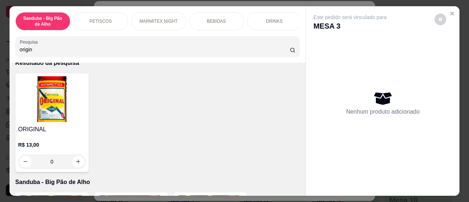
scroll to position [41, 0]
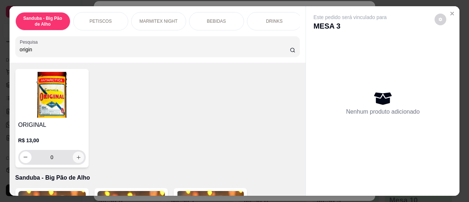
click icon "increase-product-quantity"
type input "1"
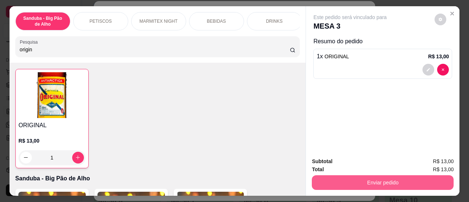
click button "Enviar pedido"
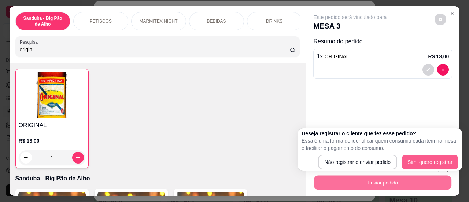
click button "Sim, quero registrar"
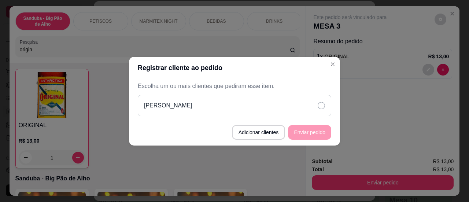
click div "[PERSON_NAME]"
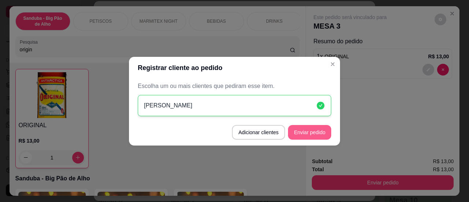
click button "Enviar pedido"
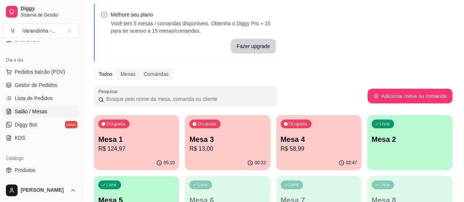
click div "Ocupada Mesa 3 R$ 13,00"
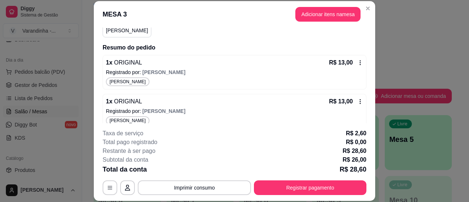
scroll to position [78, 0]
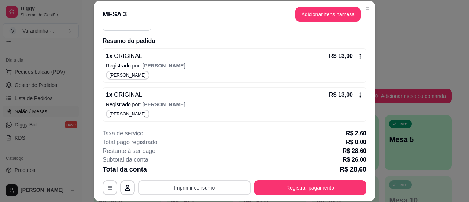
click button "Imprimir consumo"
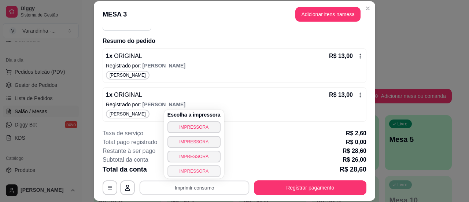
click button "IMPRESSORA"
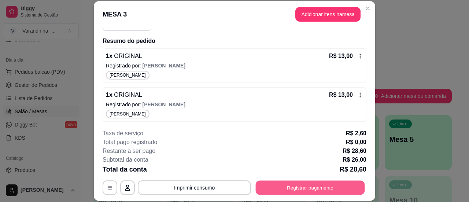
click button "Registrar pagamento"
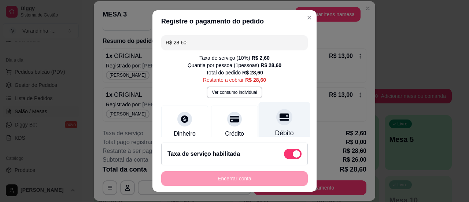
click div
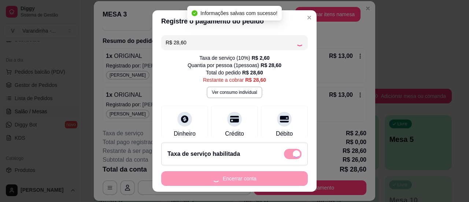
type input "R$ 0,00"
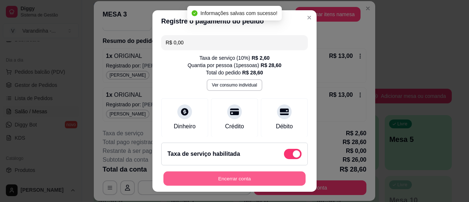
click button "Encerrar conta"
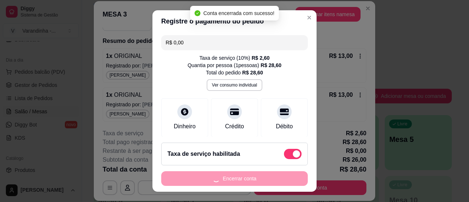
scroll to position [0, 0]
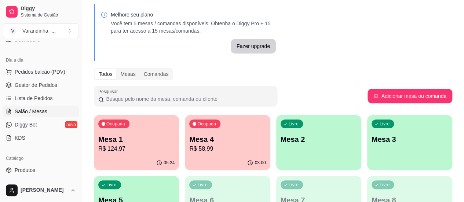
click div "Ocupada Mesa 4 R$ 58,99"
click div "Livre Mesa 2"
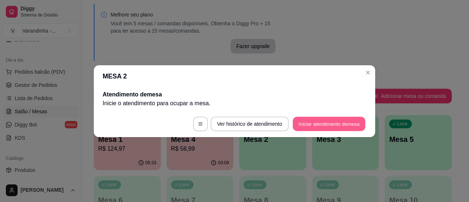
click button "Iniciar atendimento de mesa"
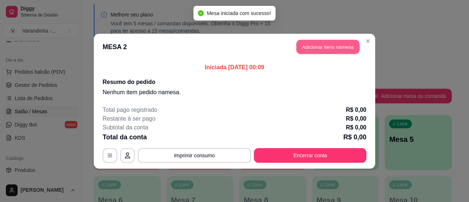
click button "Adicionar itens na mesa"
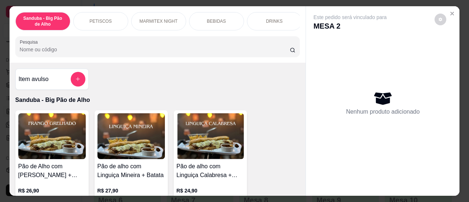
click input "Pesquisa"
type input "1"
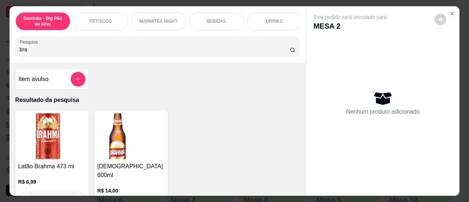
type input "bra"
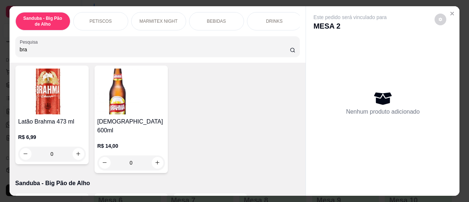
scroll to position [59, 0]
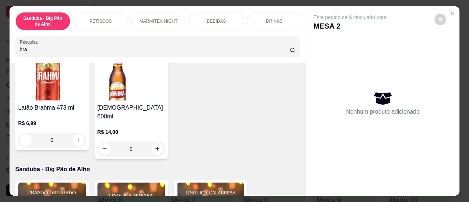
click input "0"
type input "0"
type input "1"
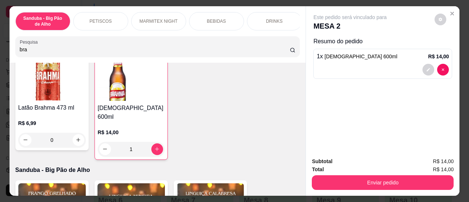
type input "12"
click button "increase-product-quantity"
type input "13"
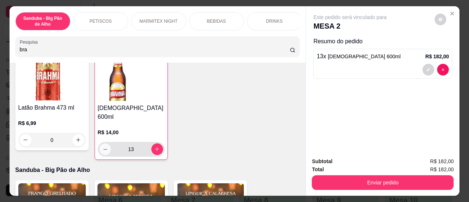
click icon "decrease-product-quantity"
type input "12"
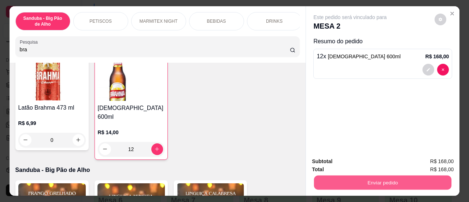
click button "Enviar pedido"
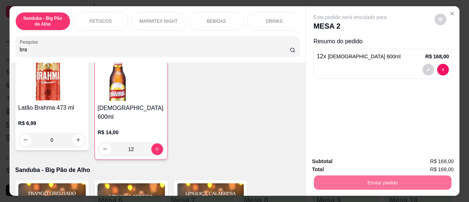
click div "Este pedido será vinculado para MESA 2 Resumo do pedido 12 x [DEMOGRAPHIC_DATA]…"
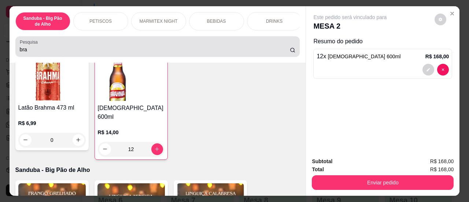
click div "bra"
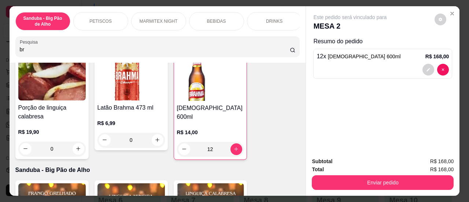
type input "b"
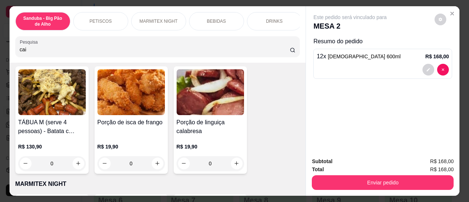
scroll to position [631, 0]
type input "caipi"
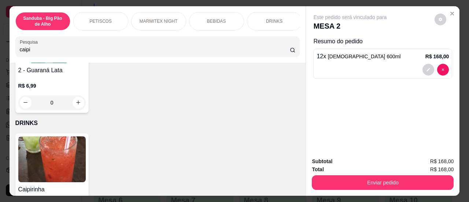
scroll to position [1821, 0]
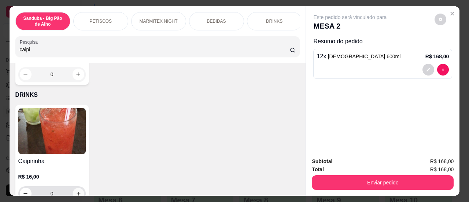
click button "increase-product-quantity"
type input "1"
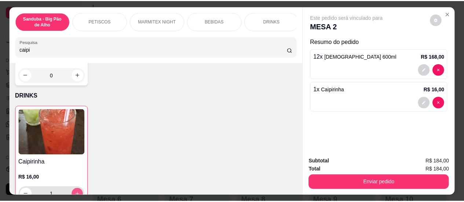
scroll to position [1822, 0]
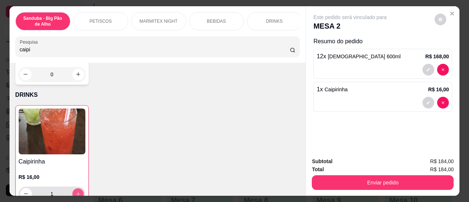
click icon "increase-product-quantity"
type input "2"
click icon "increase-product-quantity"
type input "3"
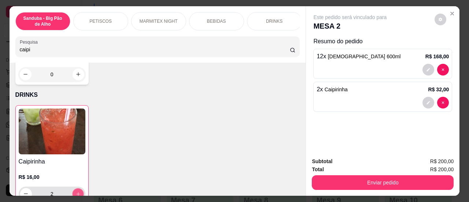
type input "3"
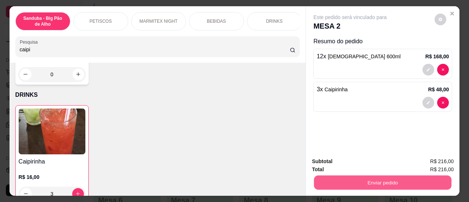
click button "Enviar pedido"
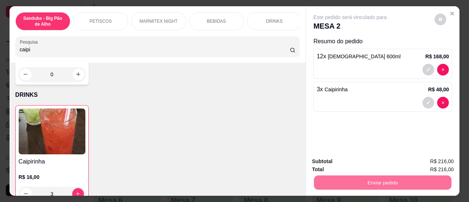
click button "Sim, quero registrar"
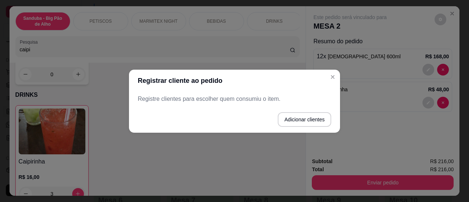
click p "Registre clientes para escolher quem consumiu o item."
click button "Adicionar clientes"
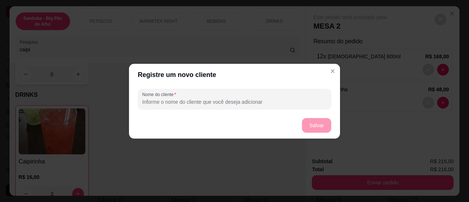
click input "Nome do cliente"
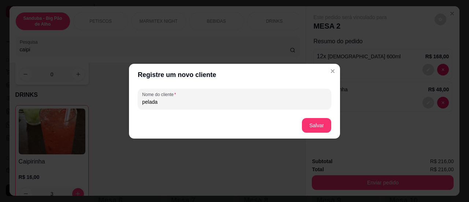
type input "pelada"
click button "Salvar"
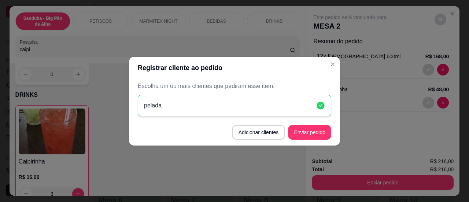
click header "Registrar cliente ao pedido"
click button "Enviar pedido"
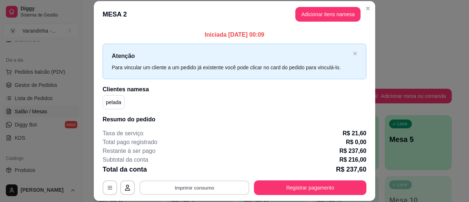
click button "Imprimir consumo"
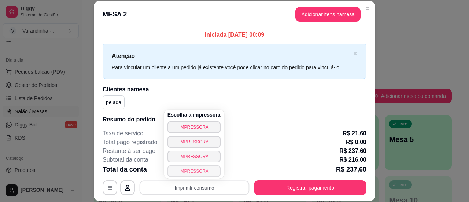
click button "IMPRESSORA"
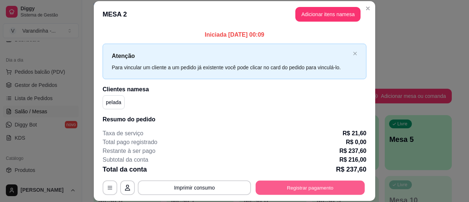
click button "Registrar pagamento"
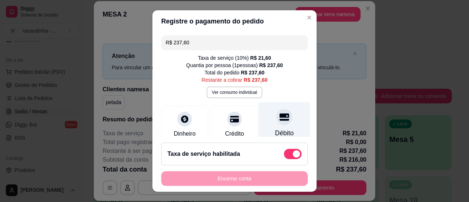
click div "Débito"
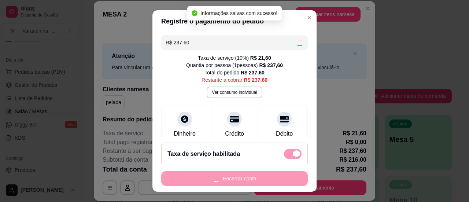
type input "R$ 0,00"
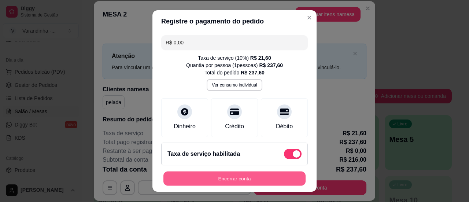
click button "Encerrar conta"
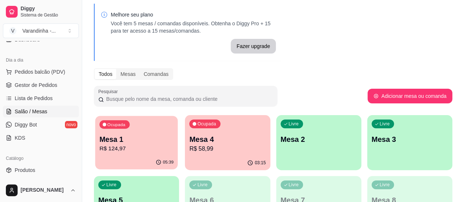
click p "R$ 124,97"
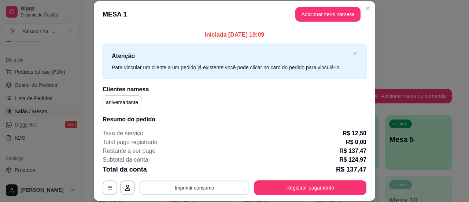
click button "Imprimir consumo"
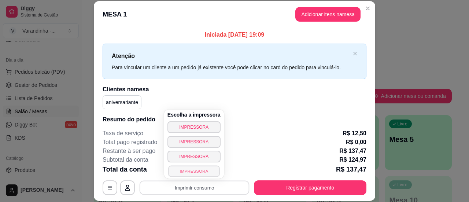
click button "IMPRESSORA"
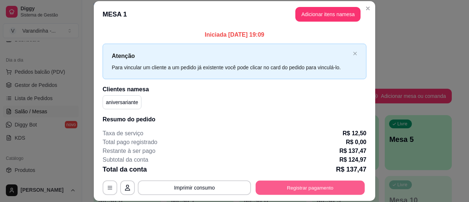
click button "Registrar pagamento"
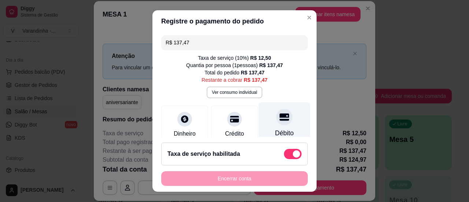
click div
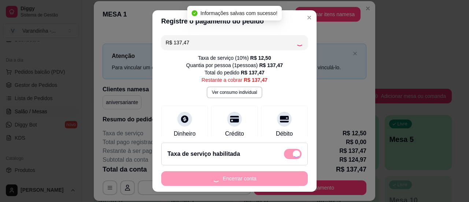
type input "R$ 0,00"
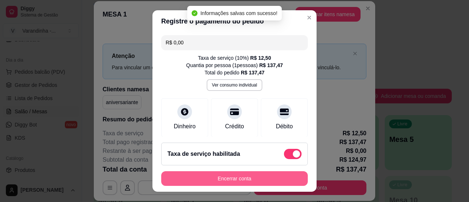
click button "Encerrar conta"
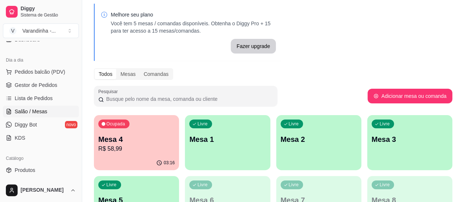
click p "Mesa 4"
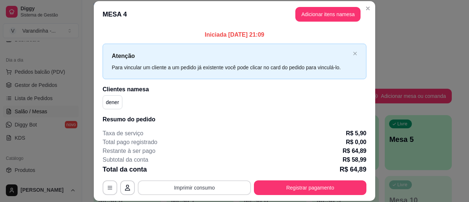
click button "Imprimir consumo"
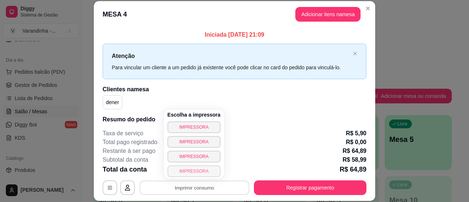
click button "IMPRESSORA"
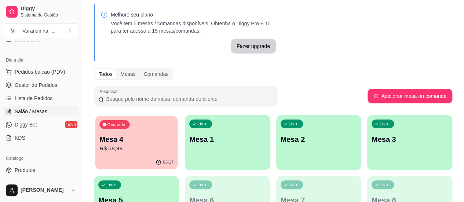
click button "Ocupada Mesa 4 R$ 58,99 03:17"
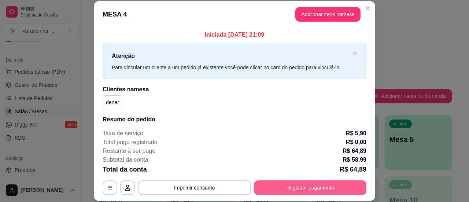
click button "Registrar pagamento"
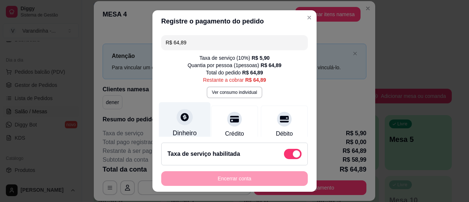
click div "Dinheiro"
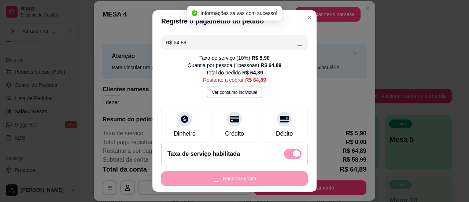
type input "R$ 0,00"
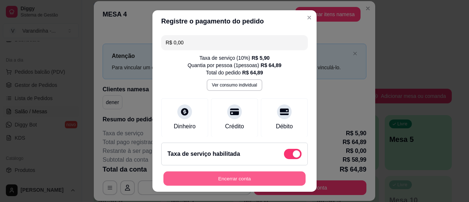
click button "Encerrar conta"
